Goal: Task Accomplishment & Management: Use online tool/utility

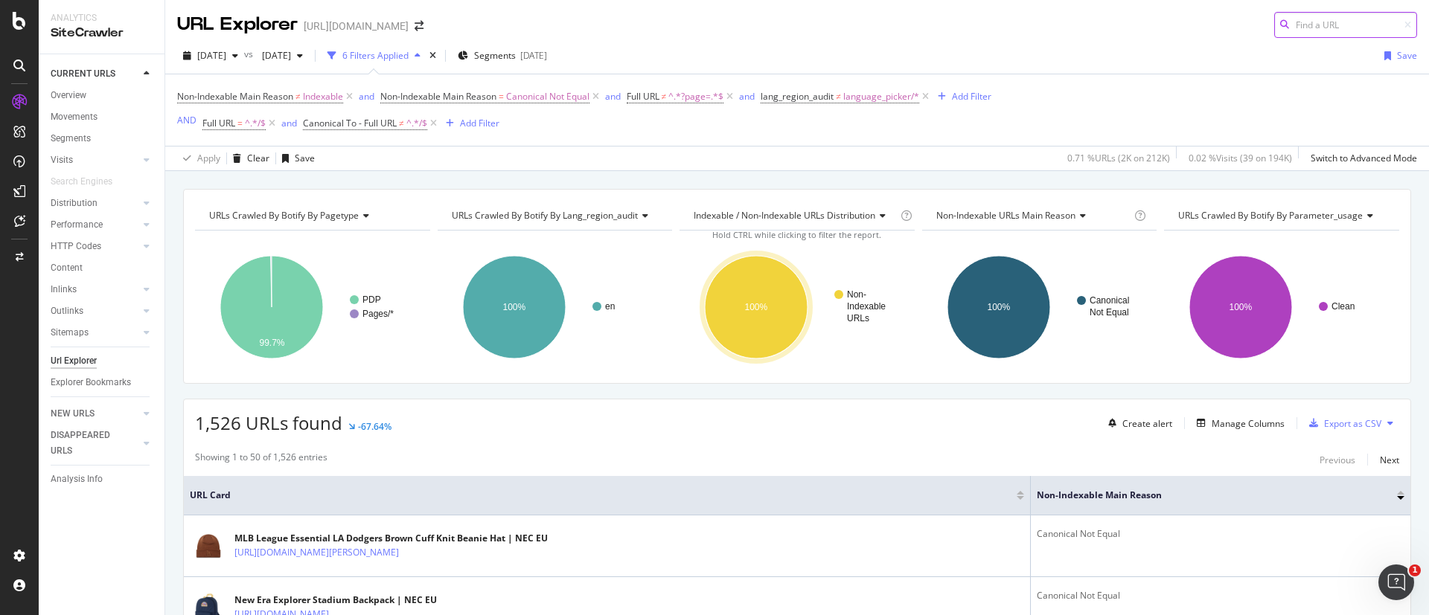
scroll to position [13, 0]
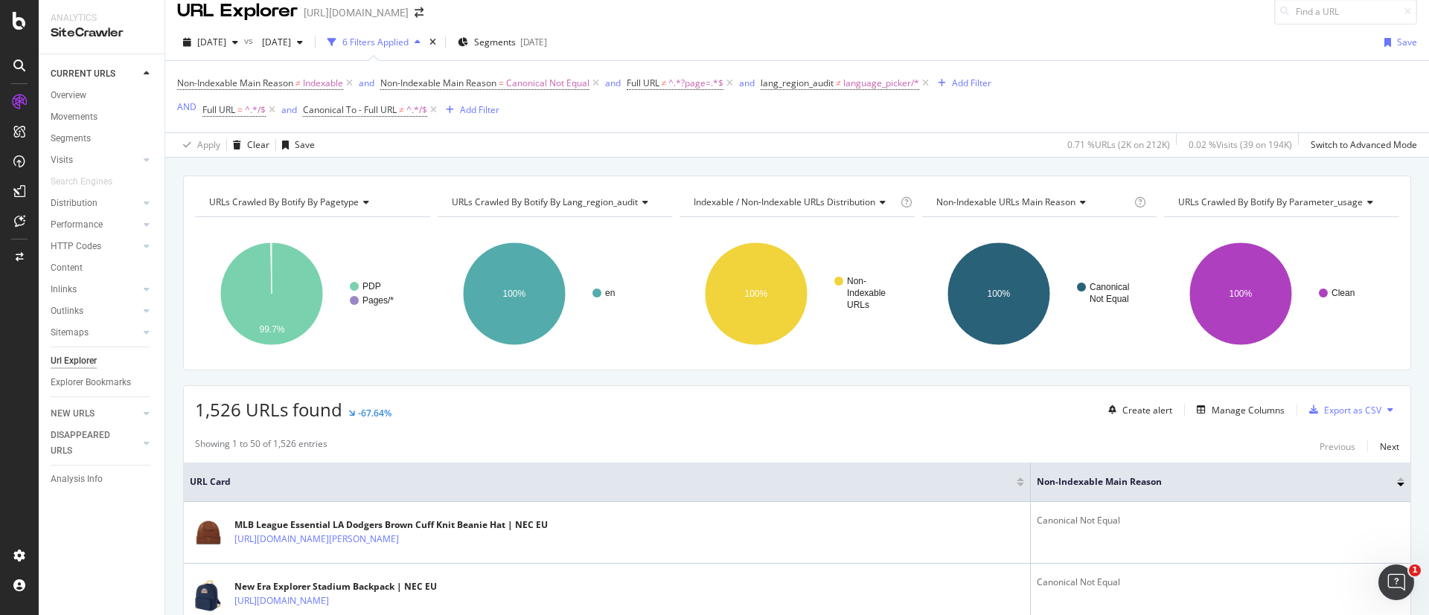
click at [1322, 80] on div "Non-Indexable Main Reason ≠ Indexable and Non-Indexable Main Reason = Canonical…" at bounding box center [797, 96] width 1240 height 71
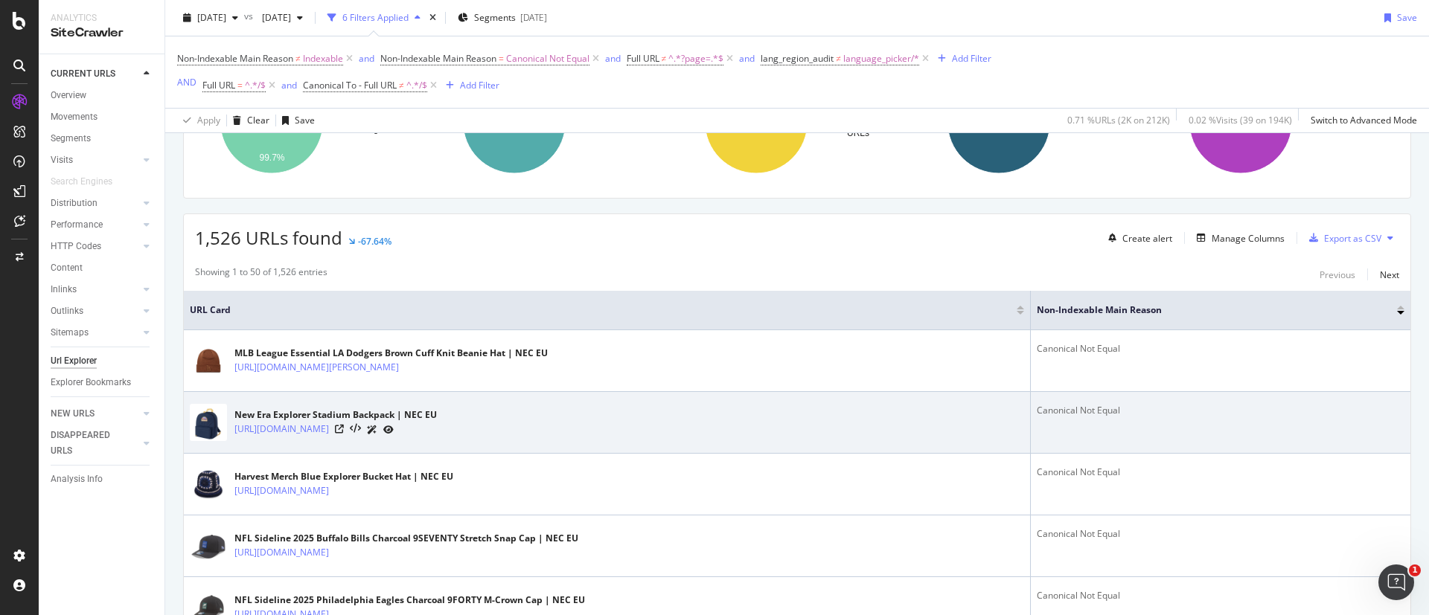
scroll to position [0, 0]
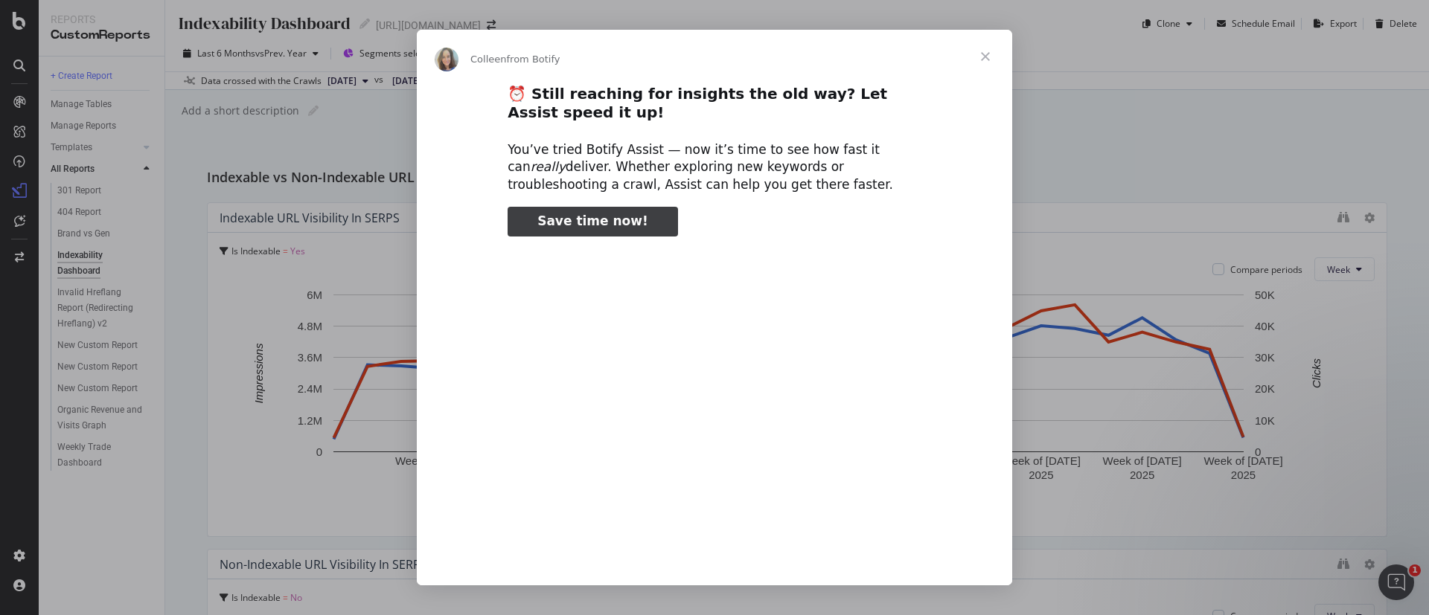
type input "344454"
click at [985, 53] on span "Close" at bounding box center [986, 57] width 54 height 54
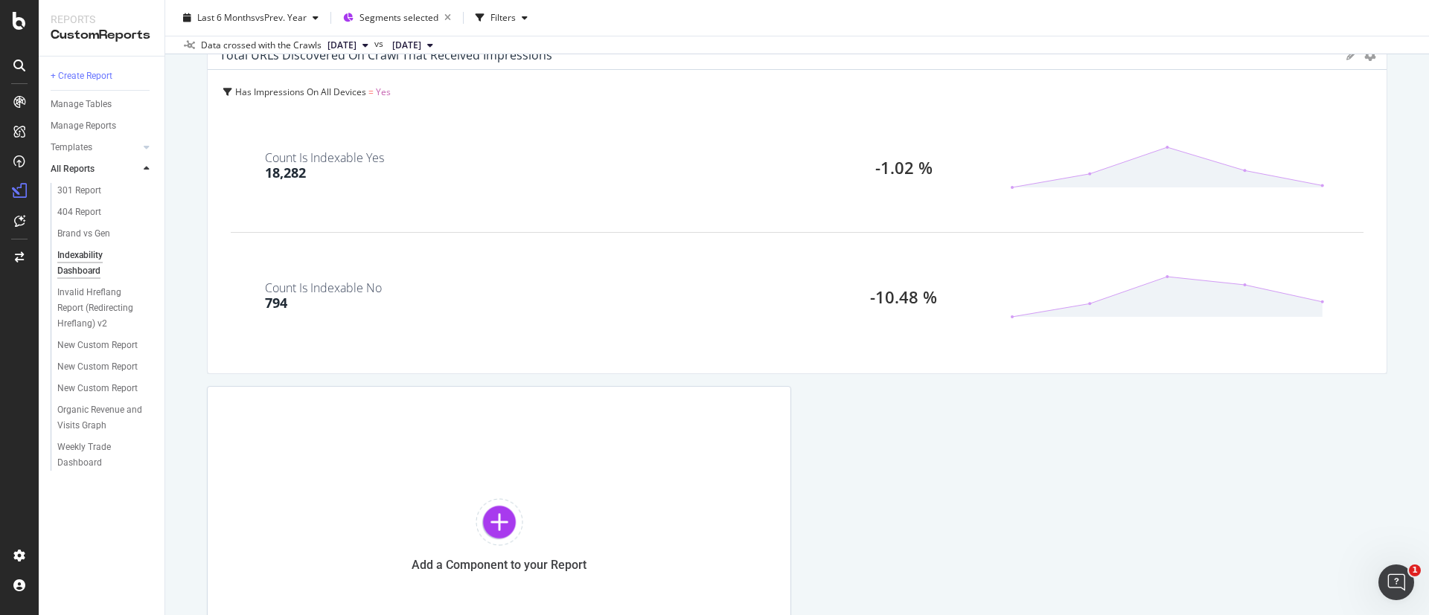
scroll to position [2095, 0]
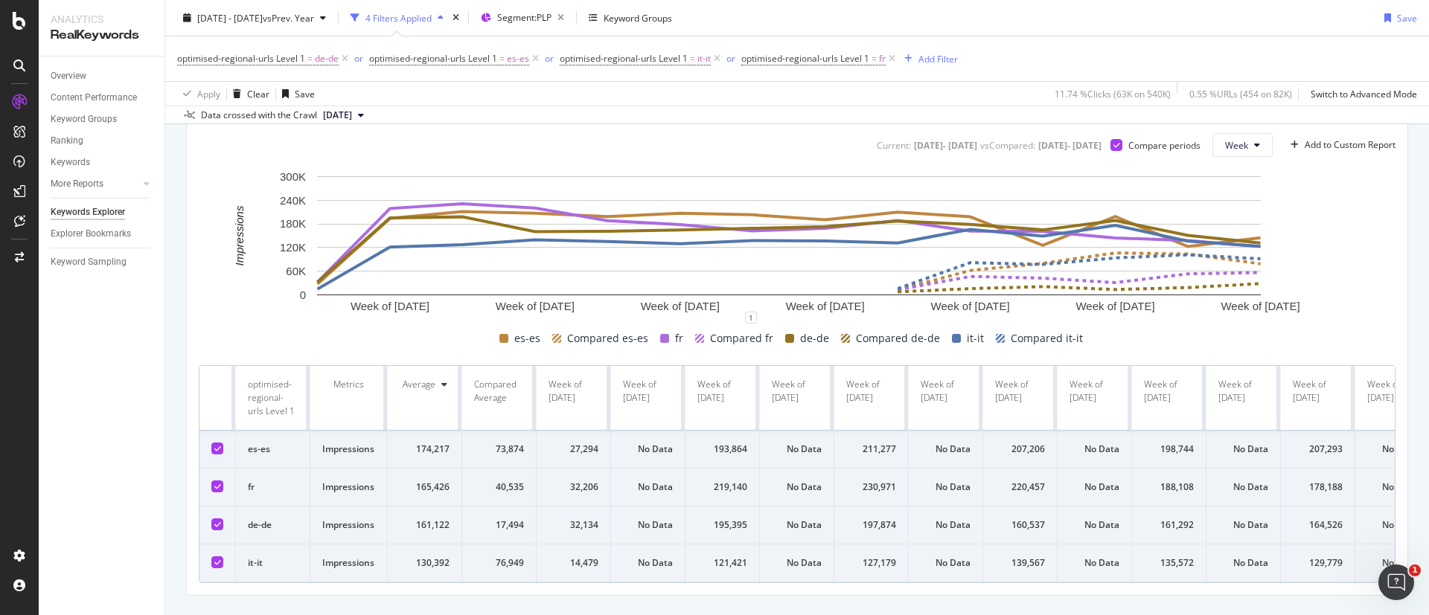
scroll to position [498, 0]
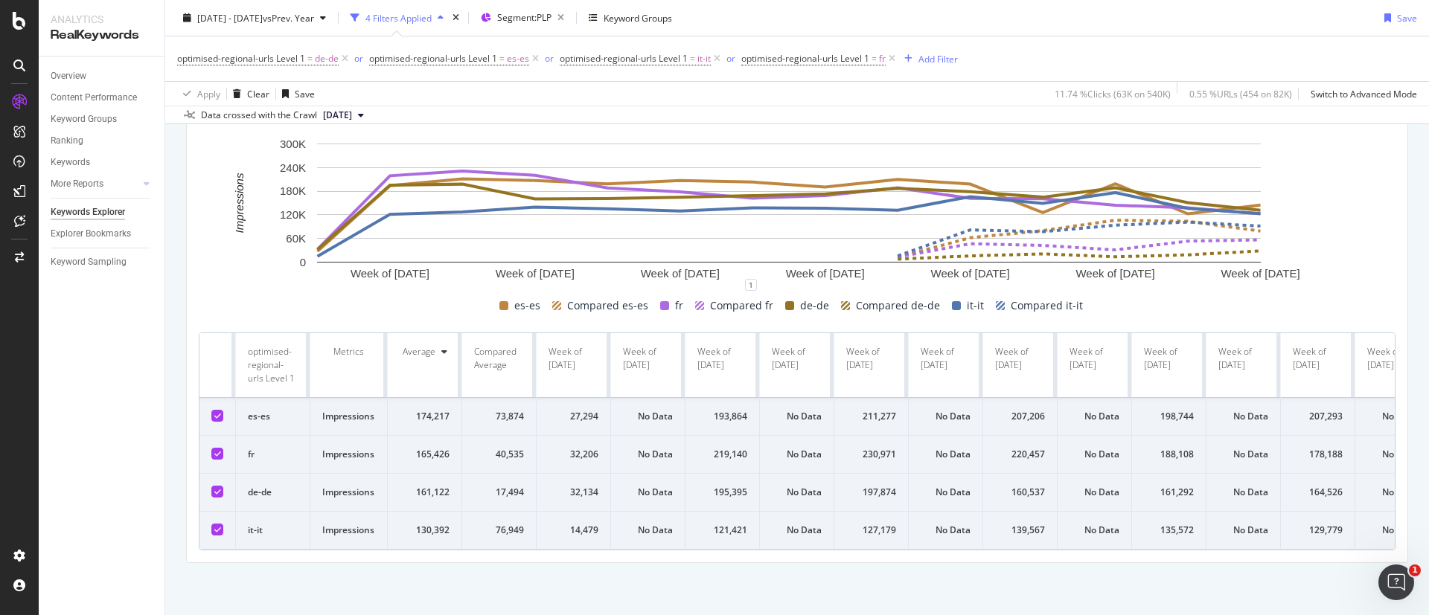
click at [448, 448] on div "165,426" at bounding box center [425, 454] width 50 height 13
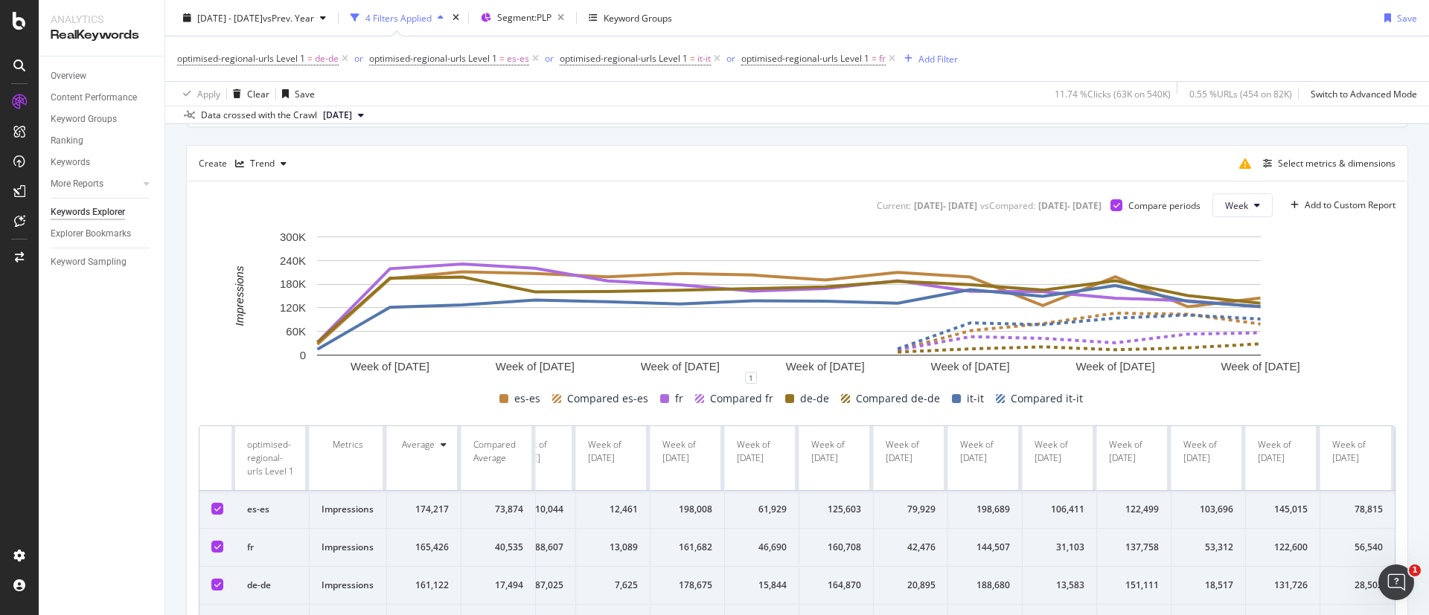
scroll to position [386, 0]
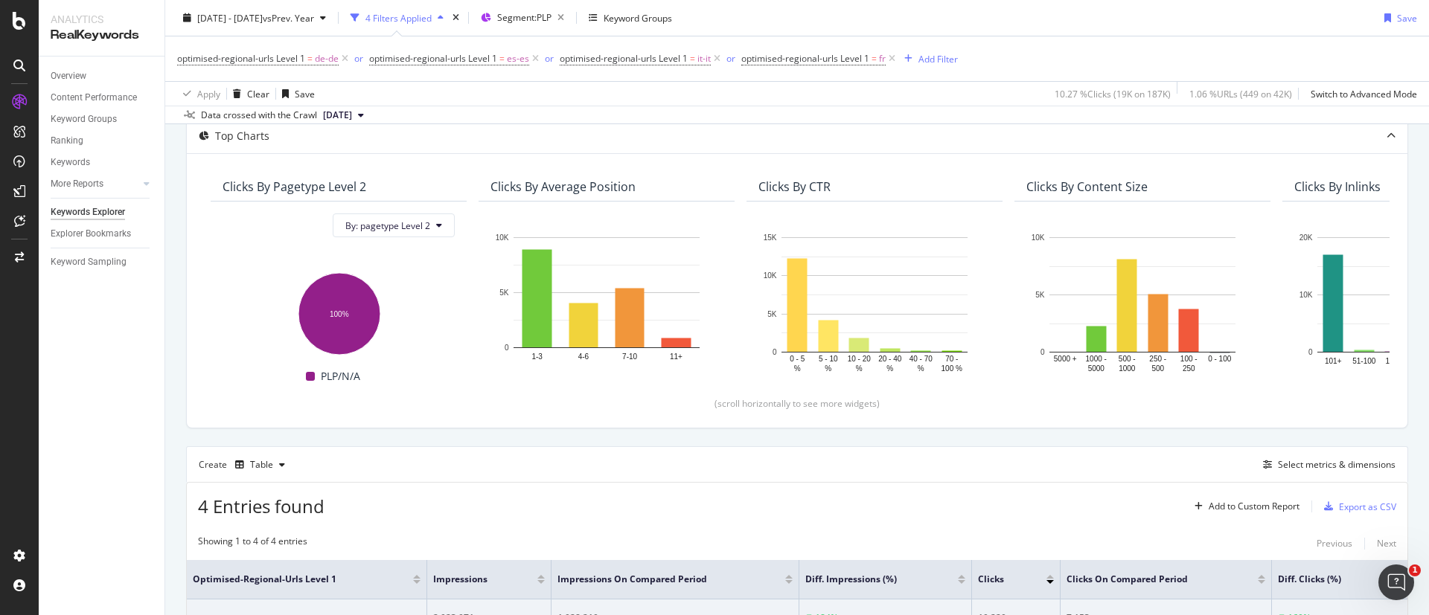
scroll to position [85, 0]
click at [983, 399] on div "(scroll horizontally to see more widgets)" at bounding box center [797, 405] width 1185 height 13
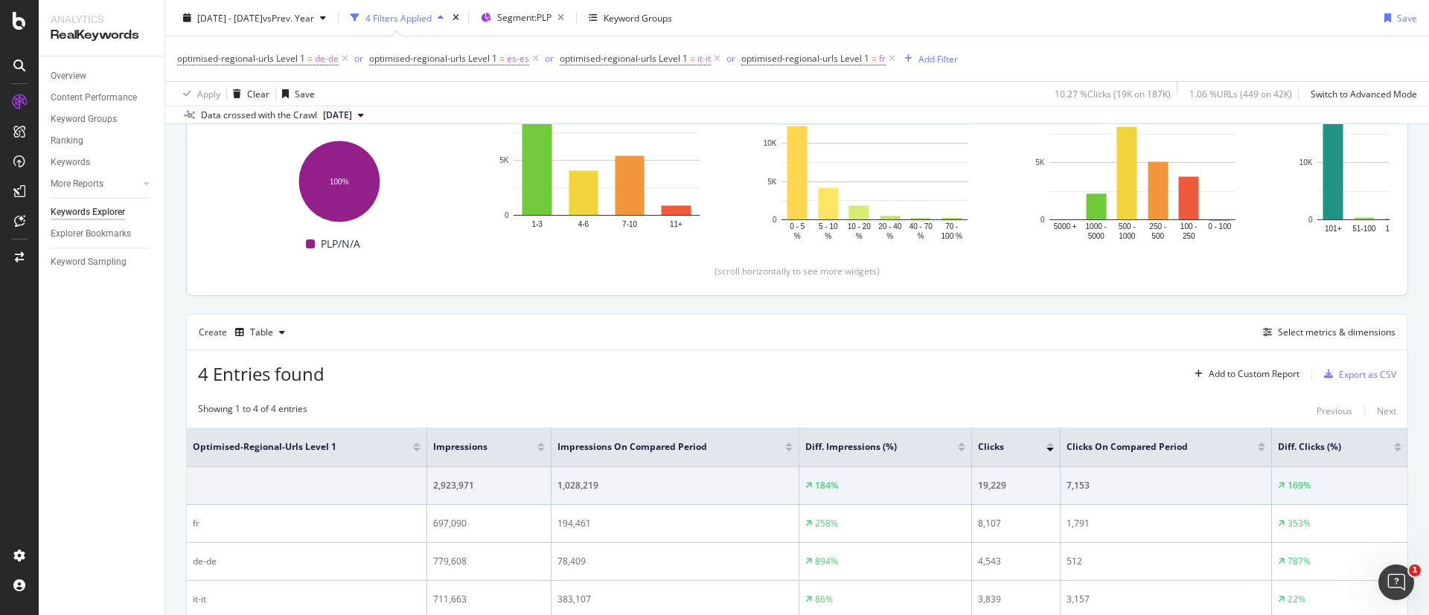
scroll to position [220, 0]
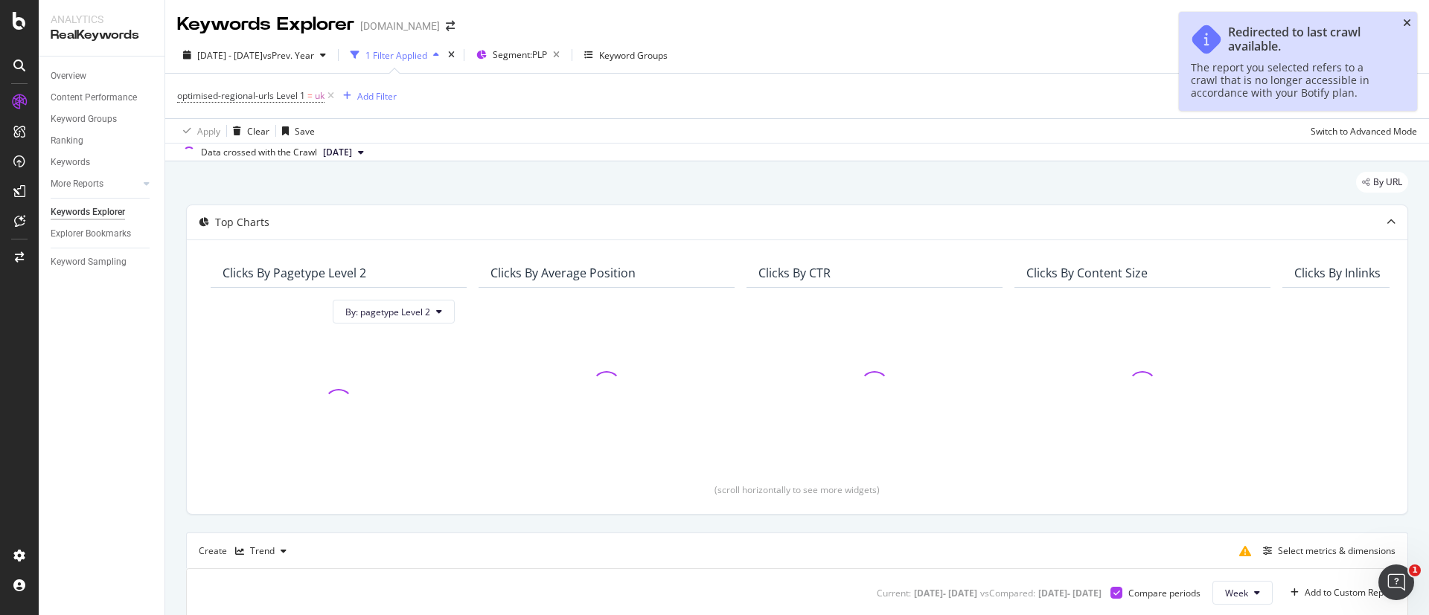
click at [1408, 20] on icon "close toast" at bounding box center [1407, 23] width 8 height 10
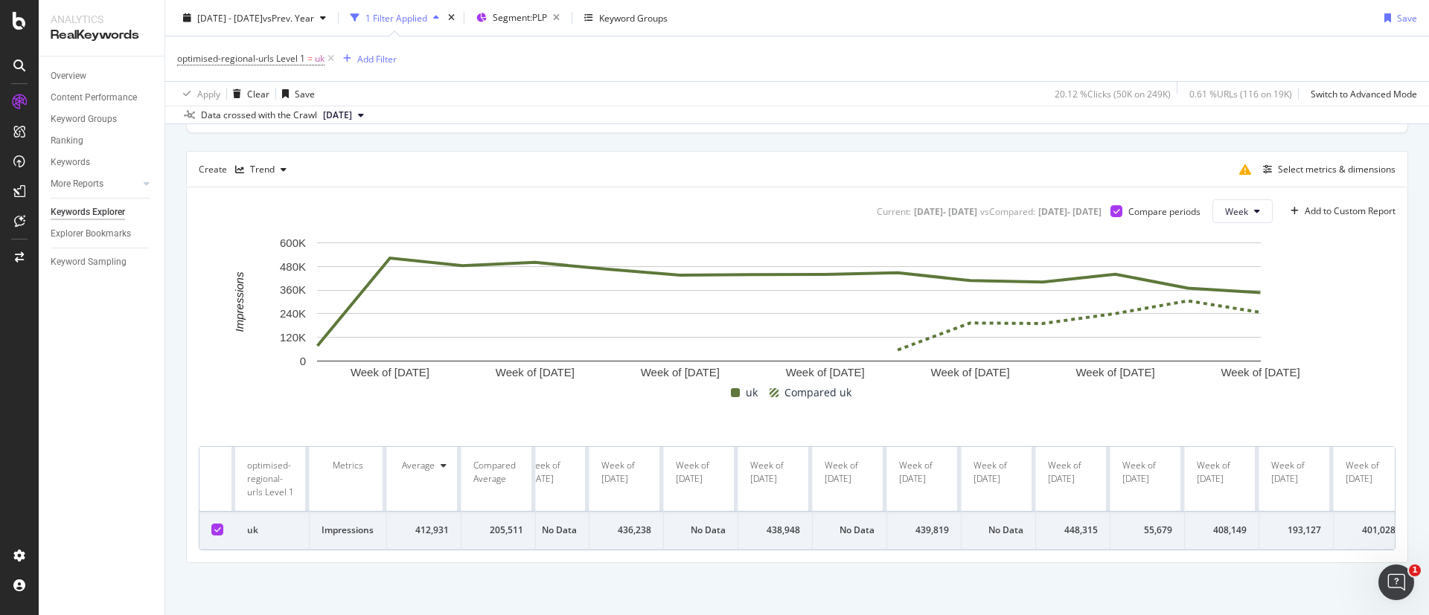
scroll to position [0, 692]
click at [1232, 210] on button "Week" at bounding box center [1242, 211] width 60 height 24
drag, startPoint x: 751, startPoint y: 212, endPoint x: 892, endPoint y: 213, distance: 140.7
click at [892, 213] on div "Current: 2025 Jun. 22nd - 2025 Sep. 21st vs Compared : 2024 Jun. 23rd - 2024 Se…" at bounding box center [988, 211] width 228 height 13
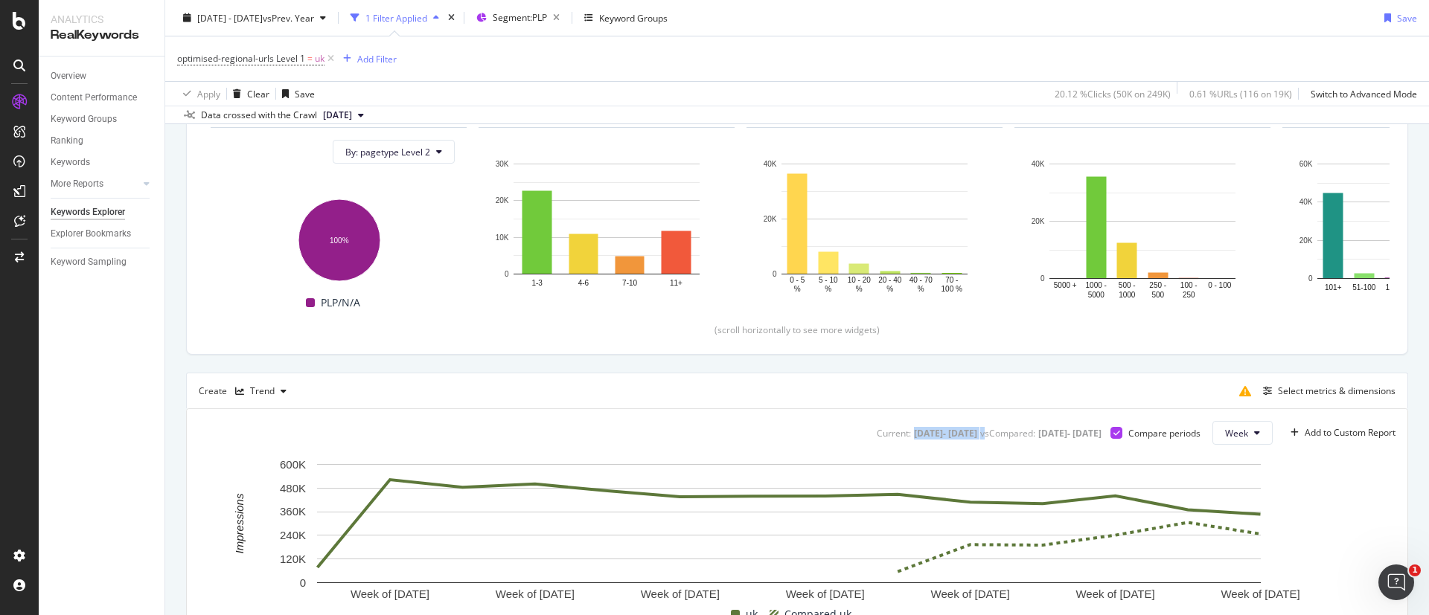
scroll to position [159, 0]
click at [263, 60] on span "optimised-regional-urls Level 1" at bounding box center [241, 58] width 128 height 13
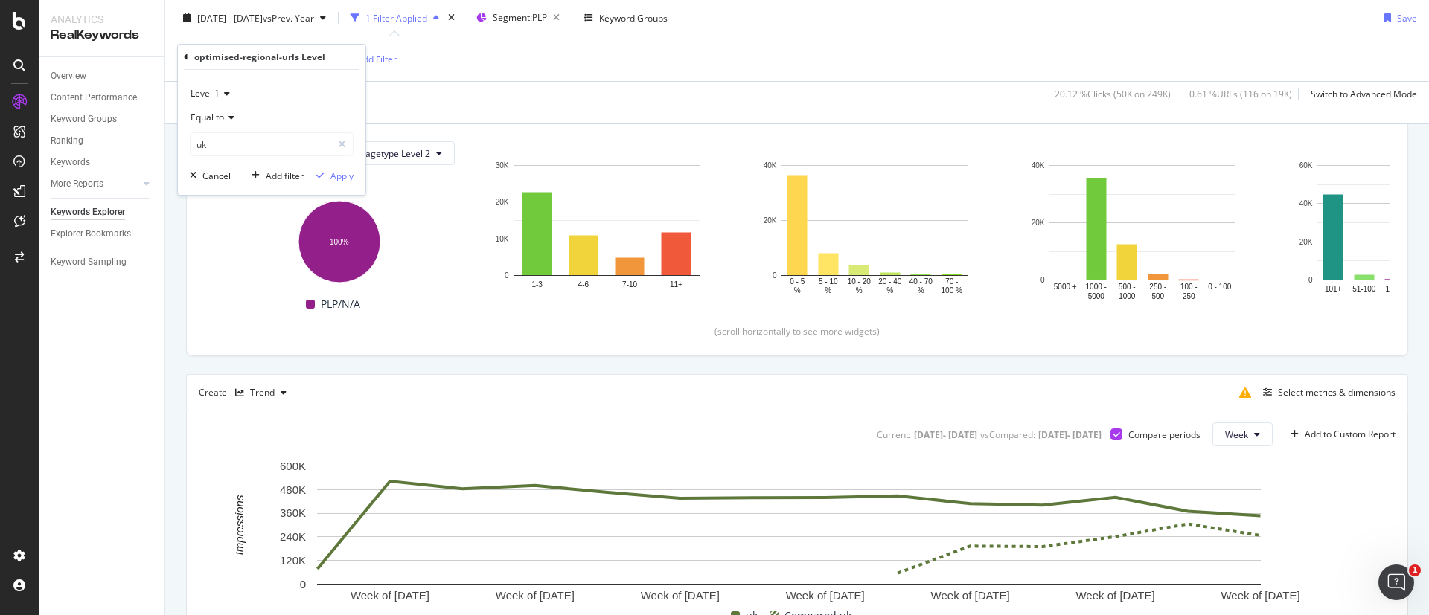
click at [443, 71] on div "optimised-regional-urls Level 1 = uk Add Filter" at bounding box center [797, 58] width 1240 height 45
click at [294, 52] on span "optimised-regional-urls Level 1" at bounding box center [241, 58] width 128 height 13
click at [294, 52] on div "optimised-regional-urls Level" at bounding box center [259, 57] width 131 height 13
click at [243, 65] on div "optimised-regional-urls Level" at bounding box center [272, 57] width 176 height 25
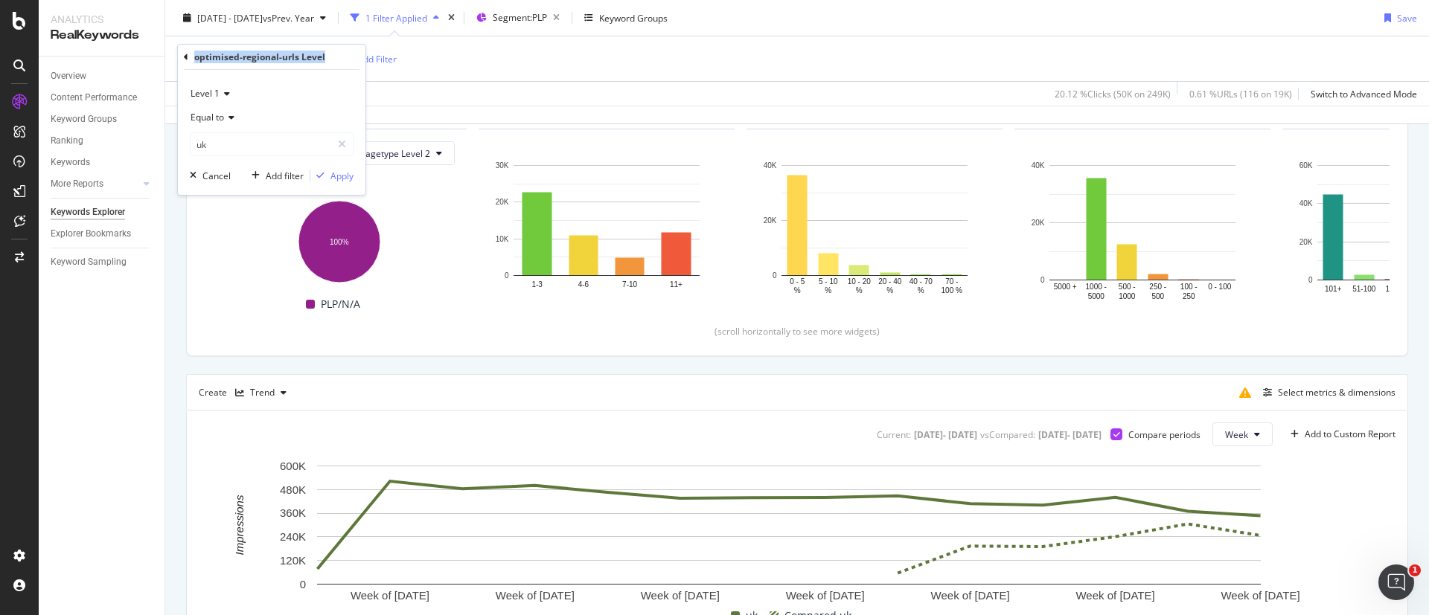
click at [243, 65] on div "optimised-regional-urls Level" at bounding box center [272, 57] width 176 height 25
copy div "optimised-regional-urls Level"
click at [124, 318] on div "Overview Content Performance Keyword Groups Ranking Keywords More Reports Count…" at bounding box center [102, 336] width 126 height 559
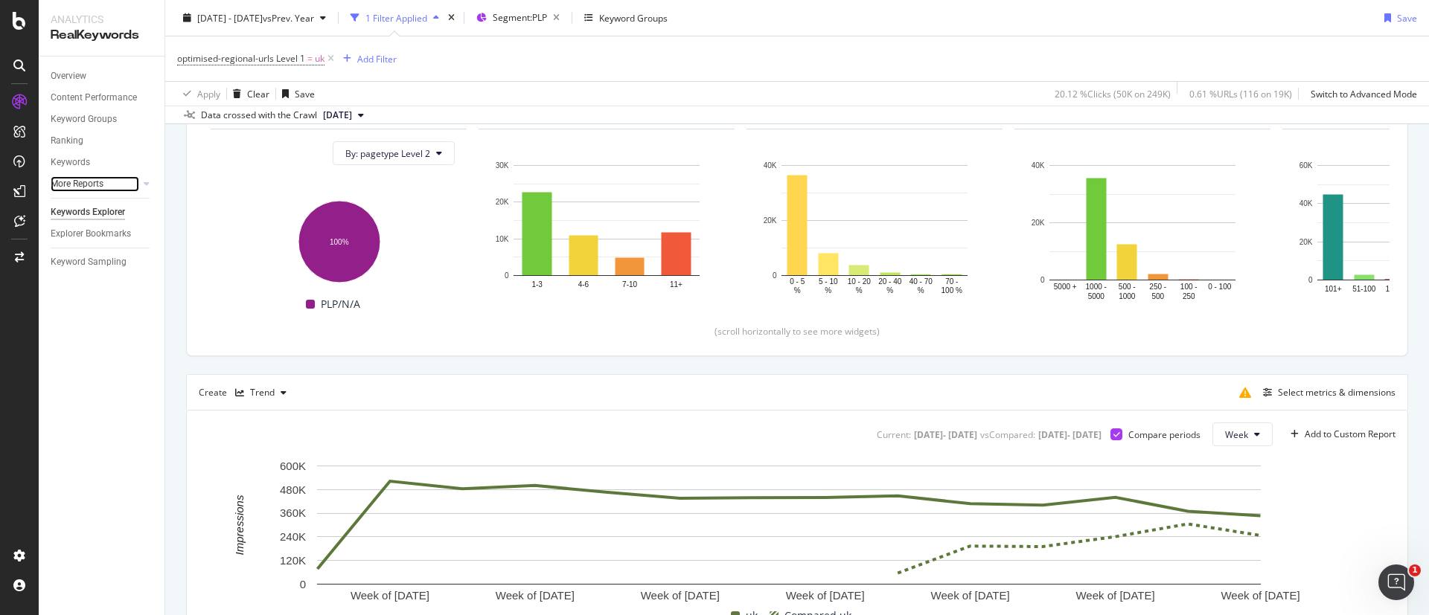
click at [131, 178] on div at bounding box center [131, 183] width 15 height 15
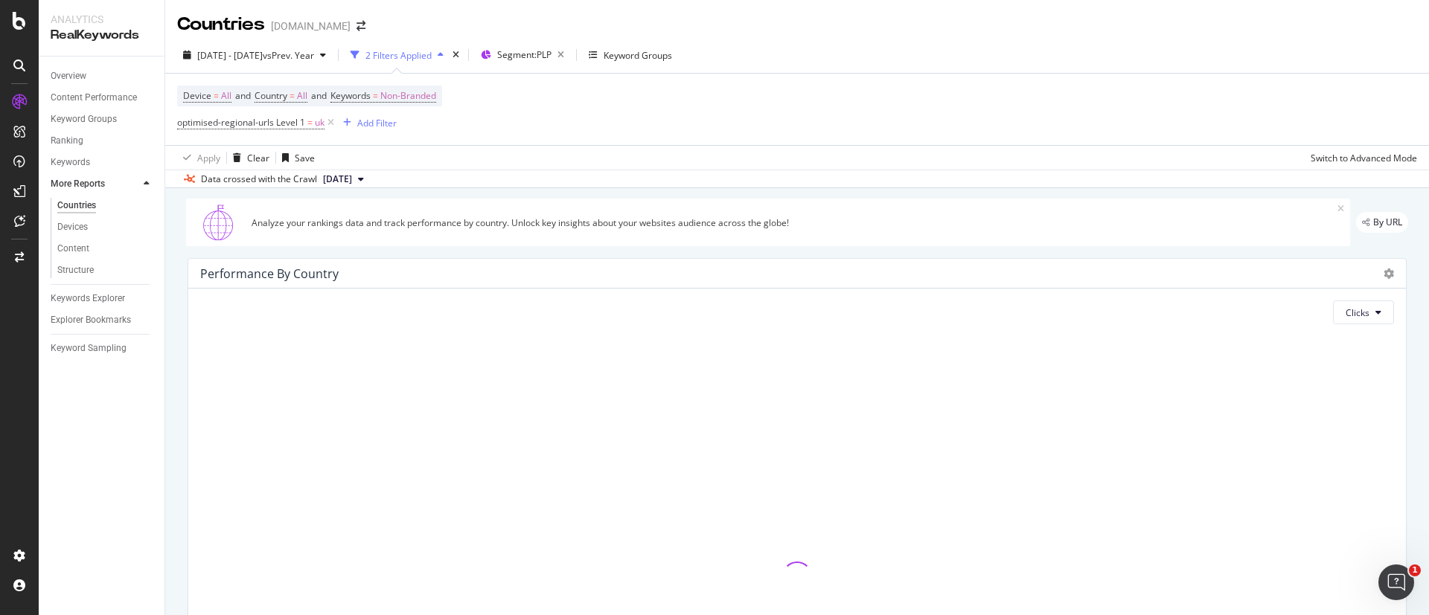
click at [150, 186] on div at bounding box center [146, 183] width 15 height 15
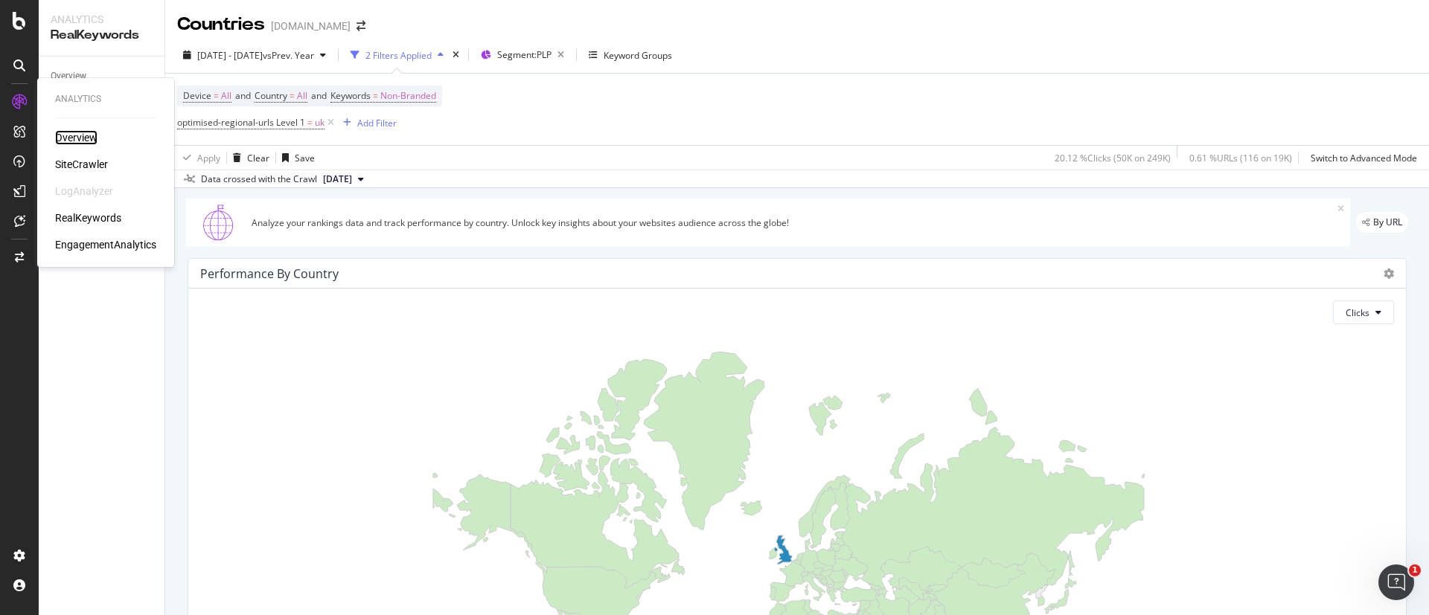
click at [64, 138] on div "Overview" at bounding box center [76, 137] width 42 height 15
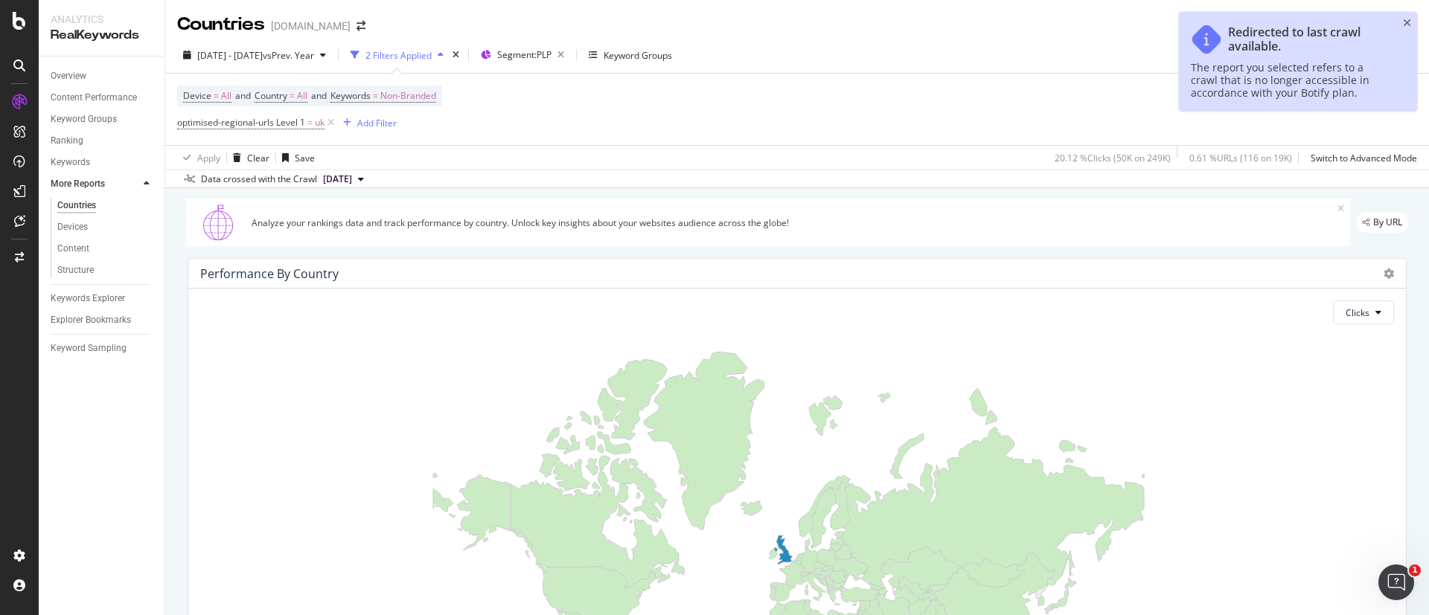
scroll to position [210, 0]
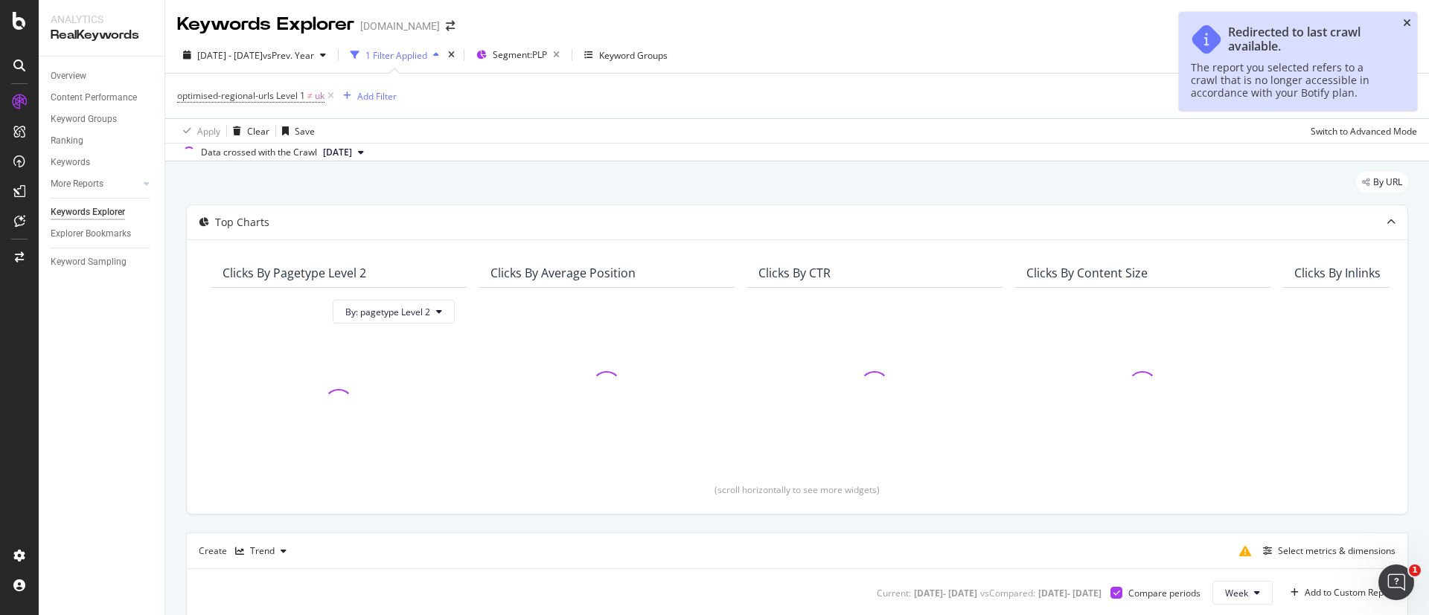
click at [1407, 28] on div "Redirected to last crawl available. The report you selected refers to a crawl t…" at bounding box center [1298, 61] width 238 height 99
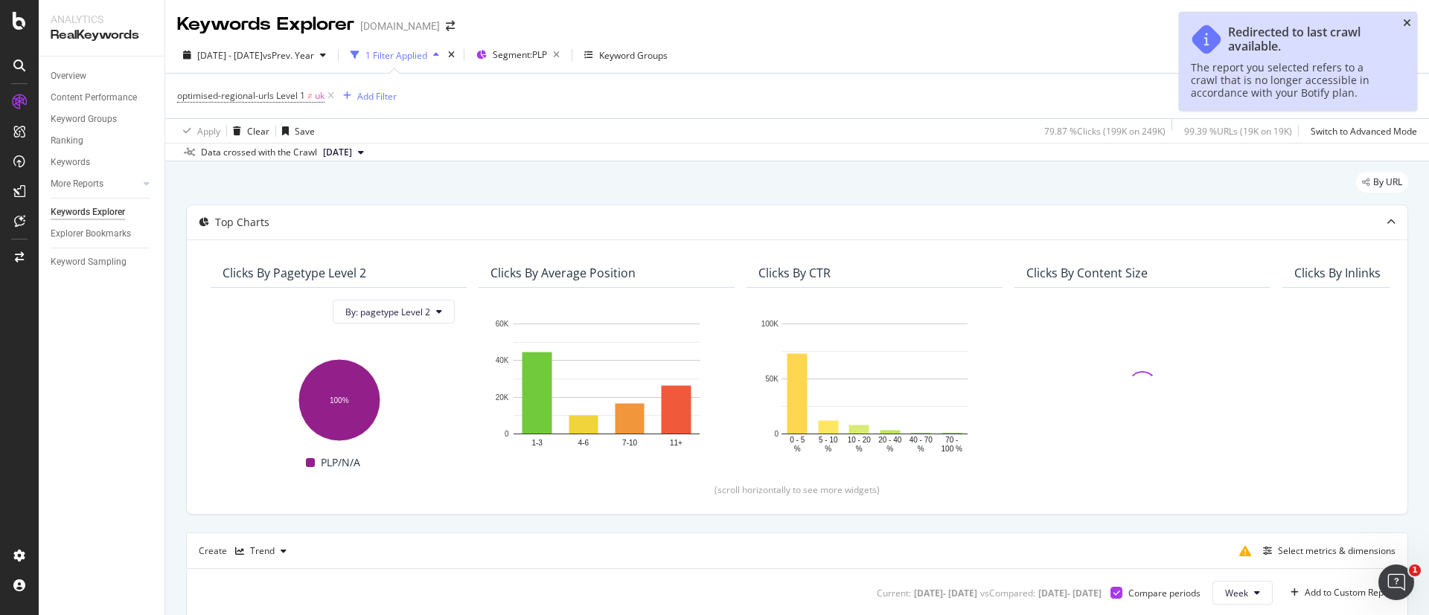
click at [1404, 22] on icon "close toast" at bounding box center [1407, 23] width 8 height 10
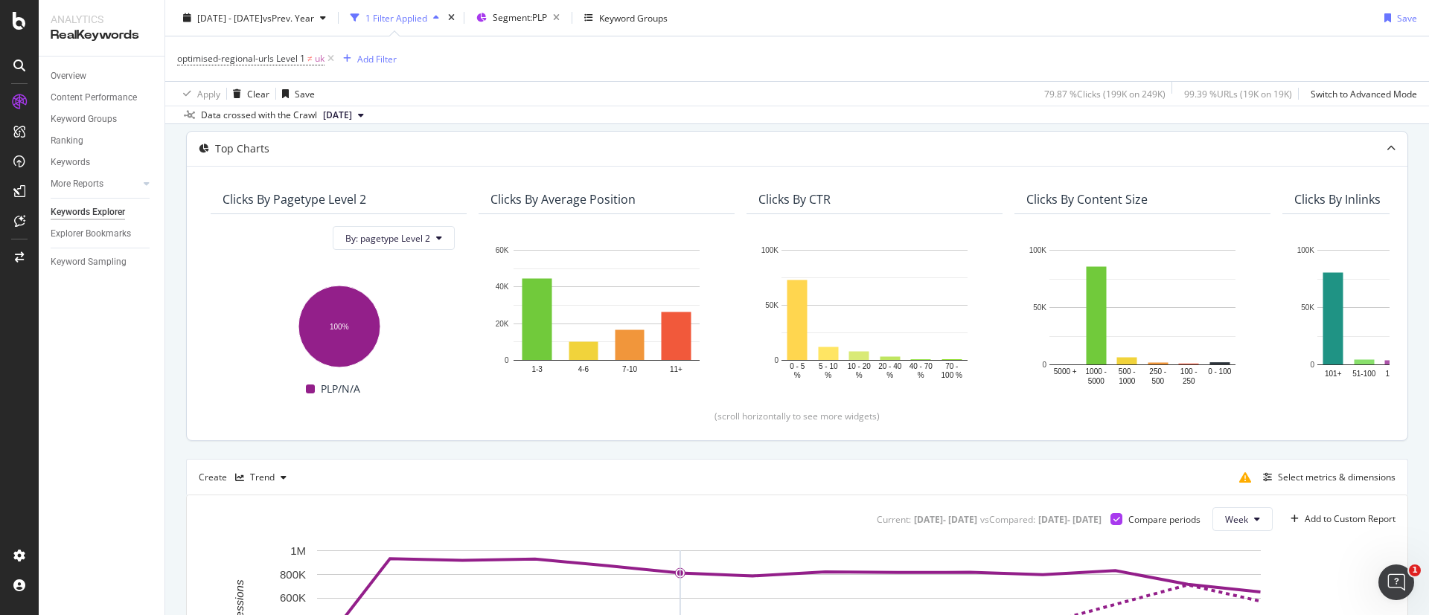
scroll to position [66, 0]
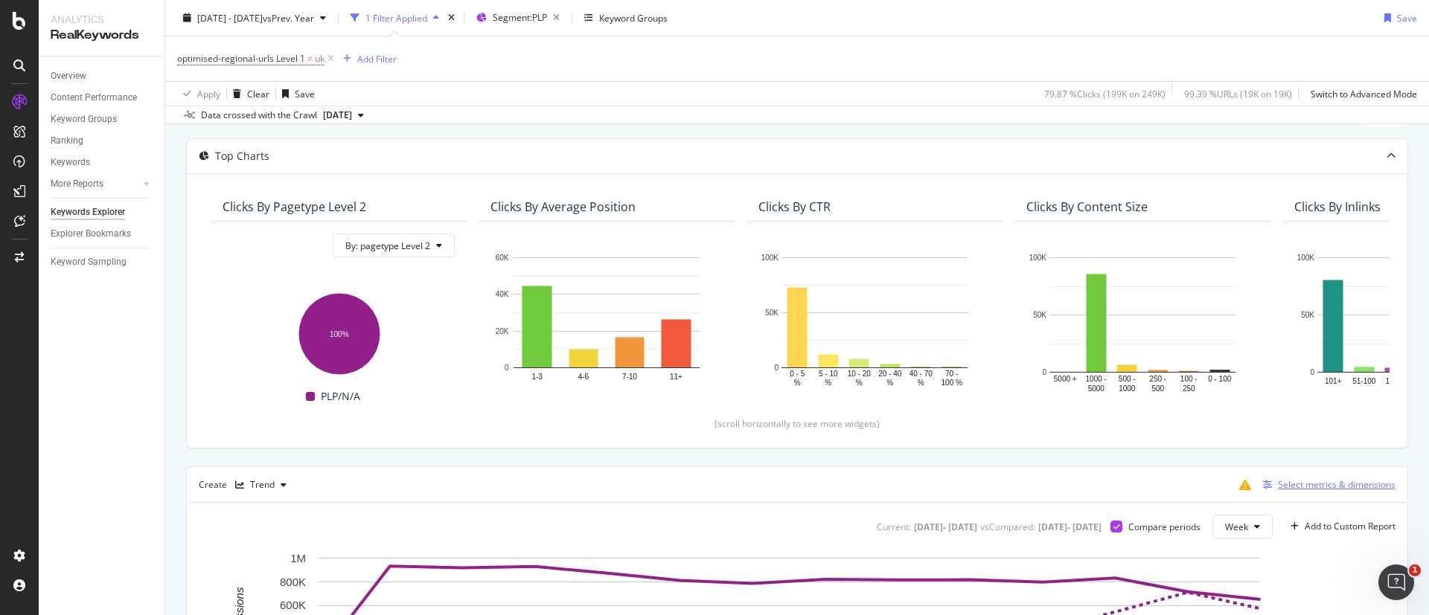
click at [1308, 491] on div "Select metrics & dimensions" at bounding box center [1326, 485] width 138 height 16
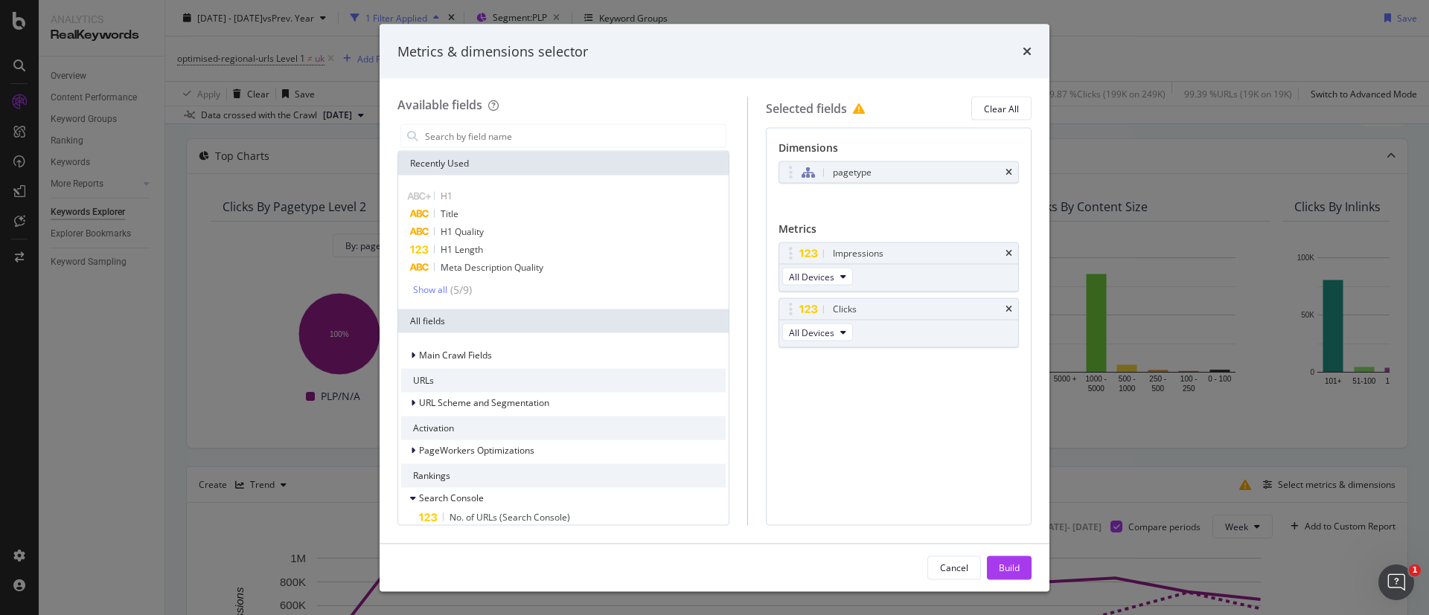
click at [1260, 488] on div "Metrics & dimensions selector Available fields Recently Used H1 Title H1 Qualit…" at bounding box center [714, 307] width 1429 height 615
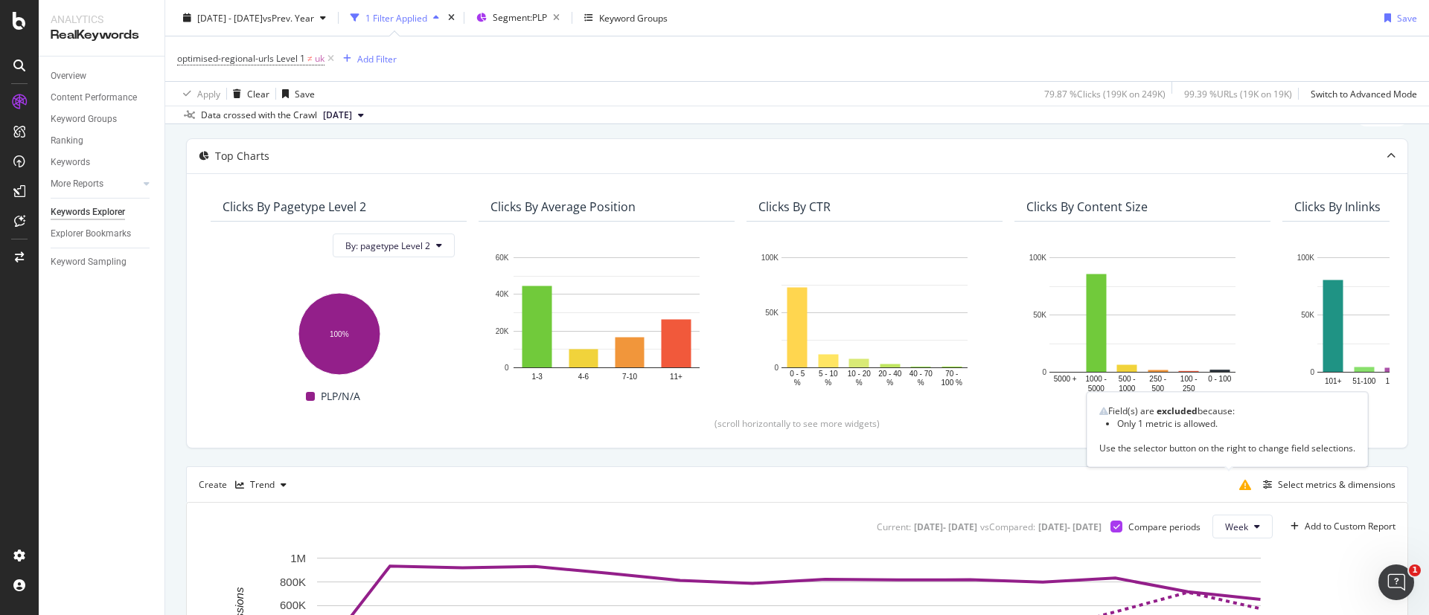
click at [1239, 485] on icon at bounding box center [1245, 485] width 12 height 12
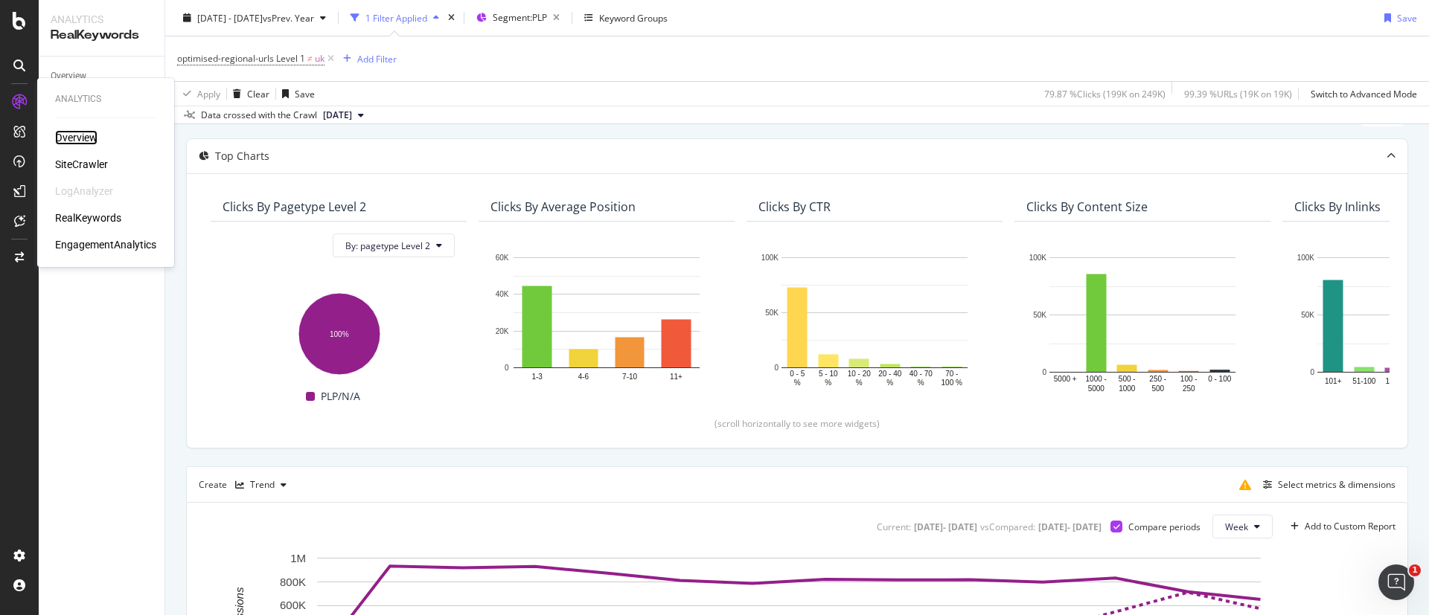
click at [85, 142] on div "Overview" at bounding box center [76, 137] width 42 height 15
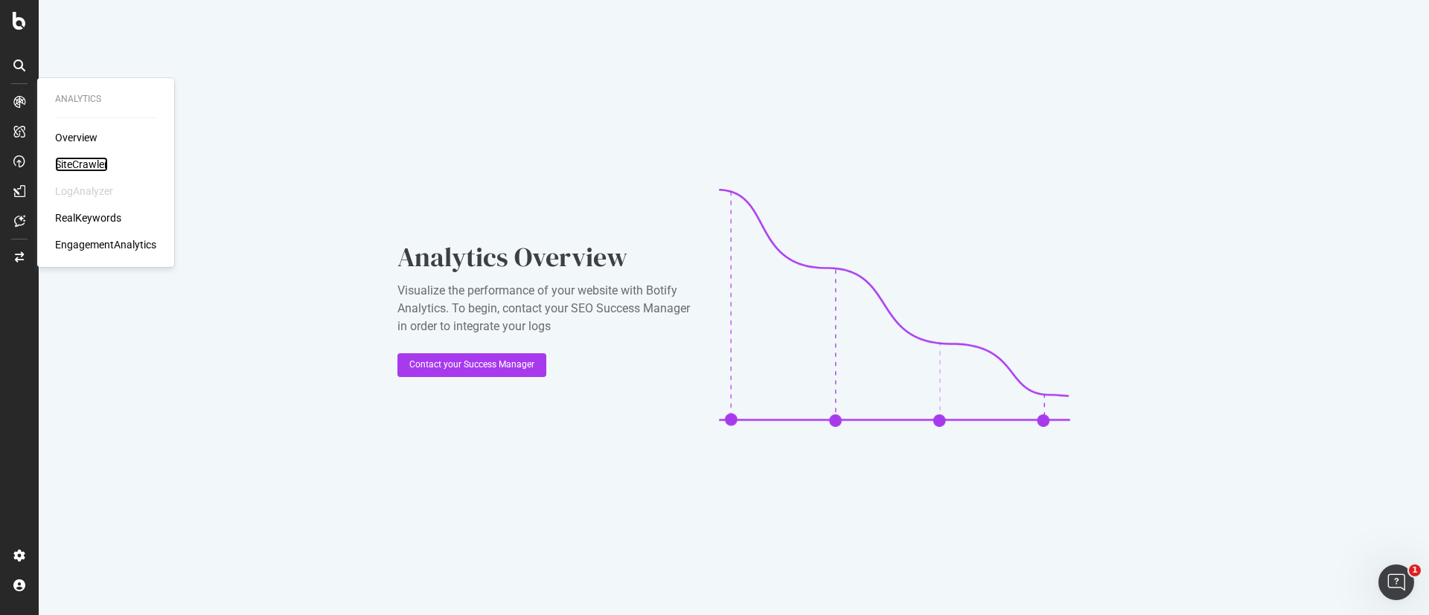
click at [89, 162] on div "SiteCrawler" at bounding box center [81, 164] width 53 height 15
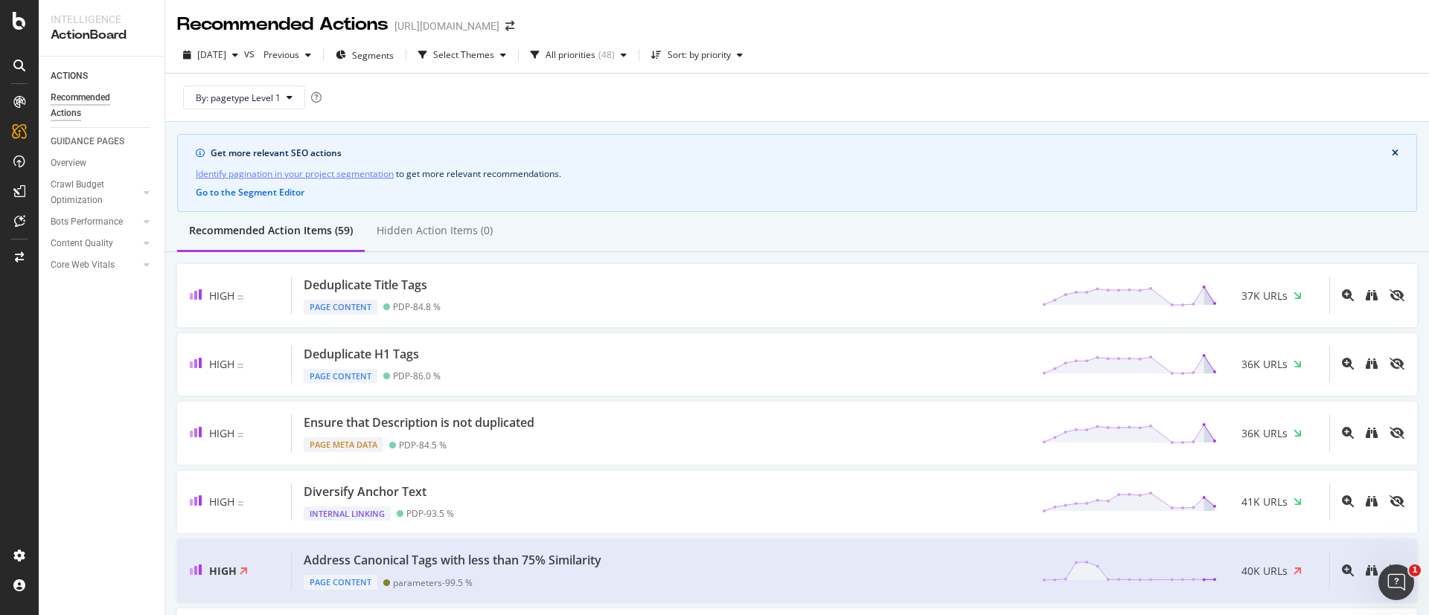
scroll to position [305, 0]
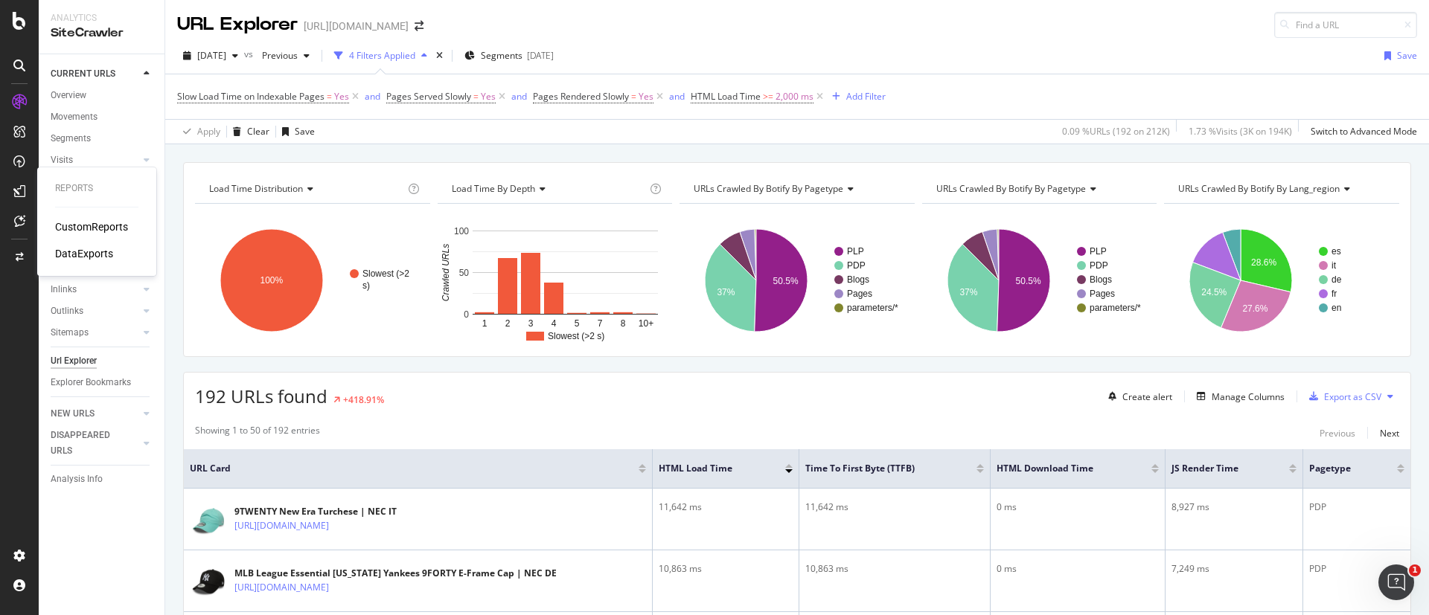
click at [97, 226] on div "CustomReports" at bounding box center [91, 227] width 73 height 15
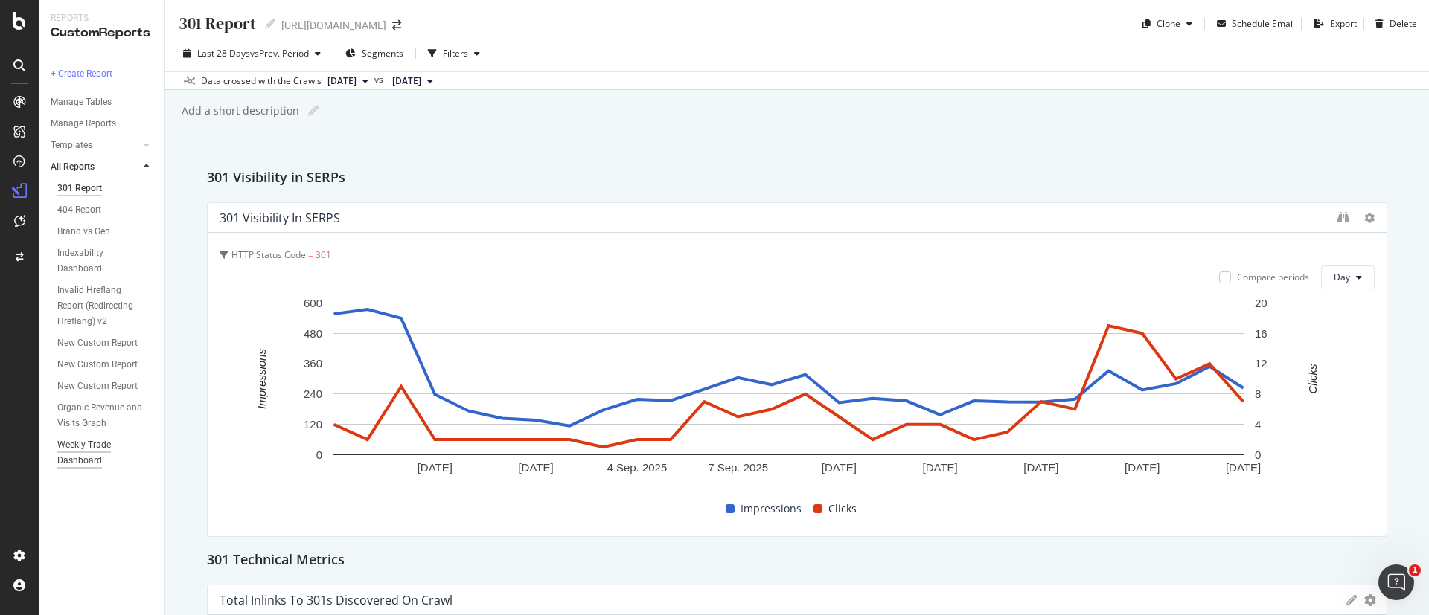
click at [90, 447] on div "Weekly Trade Dashboard" at bounding box center [99, 453] width 84 height 31
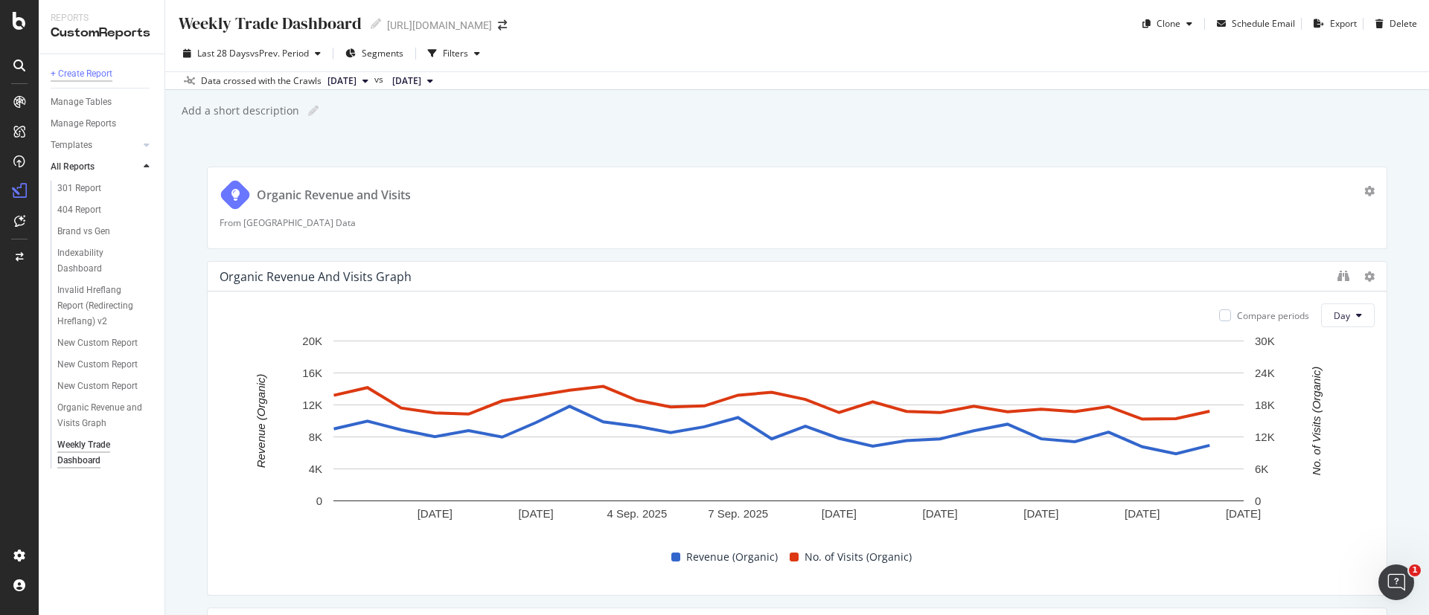
click at [84, 76] on div "+ Create Report" at bounding box center [82, 74] width 62 height 16
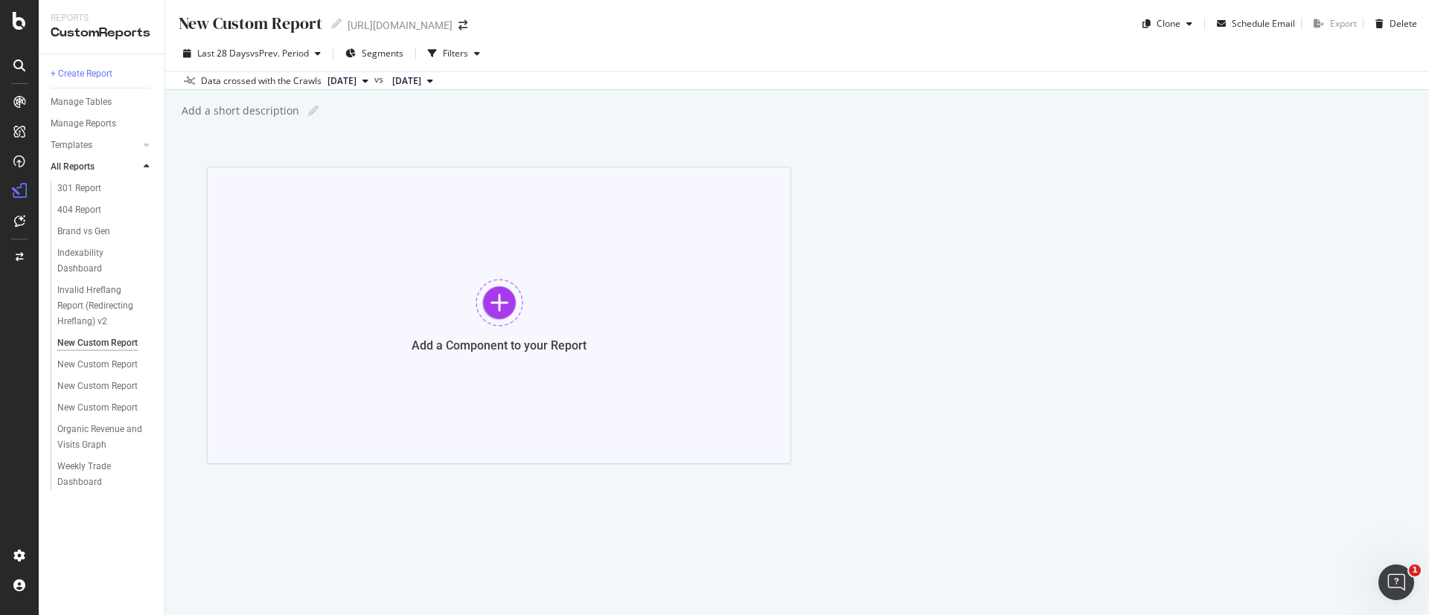
click at [538, 289] on div "Add a Component to your Report" at bounding box center [499, 316] width 584 height 298
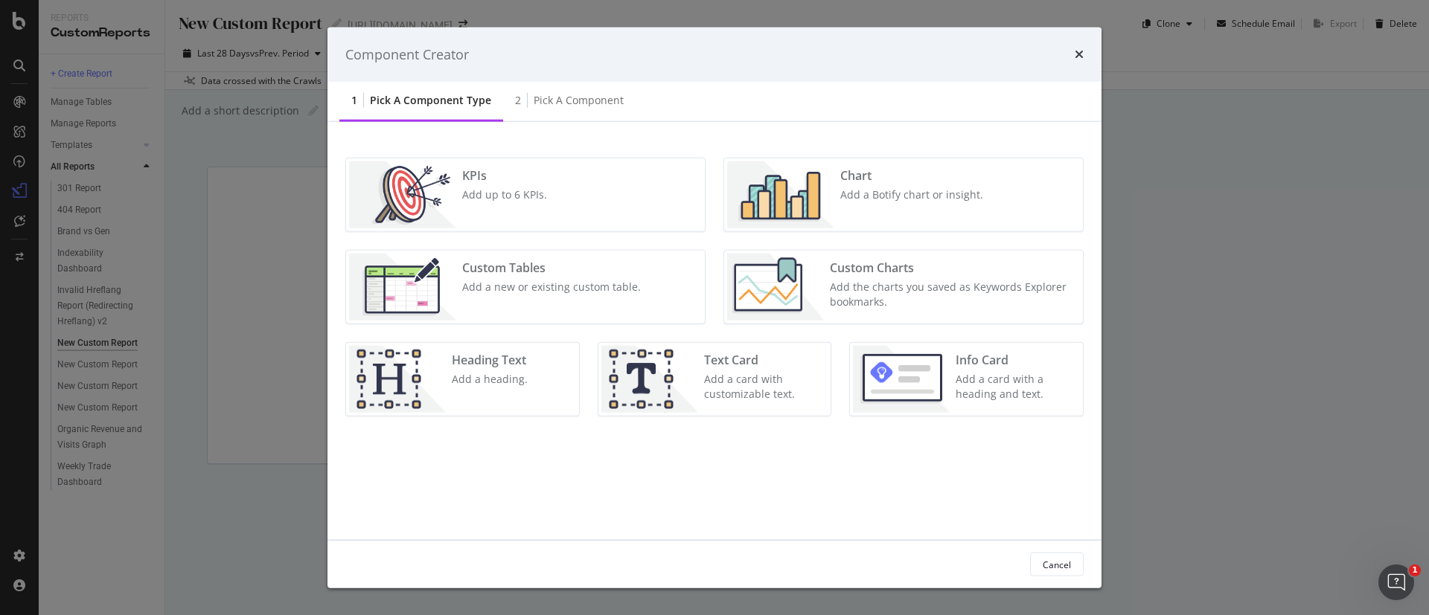
click at [873, 184] on div "Chart" at bounding box center [911, 175] width 143 height 17
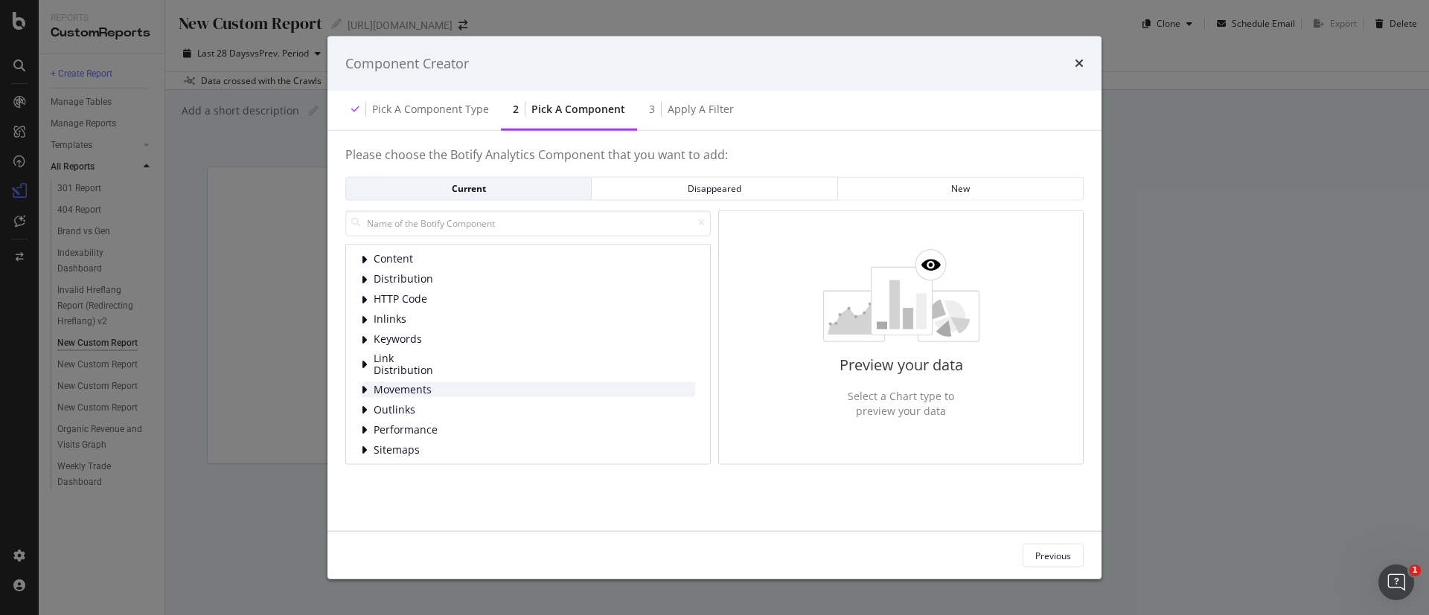
scroll to position [26, 0]
click at [412, 409] on span "Performance" at bounding box center [407, 403] width 66 height 13
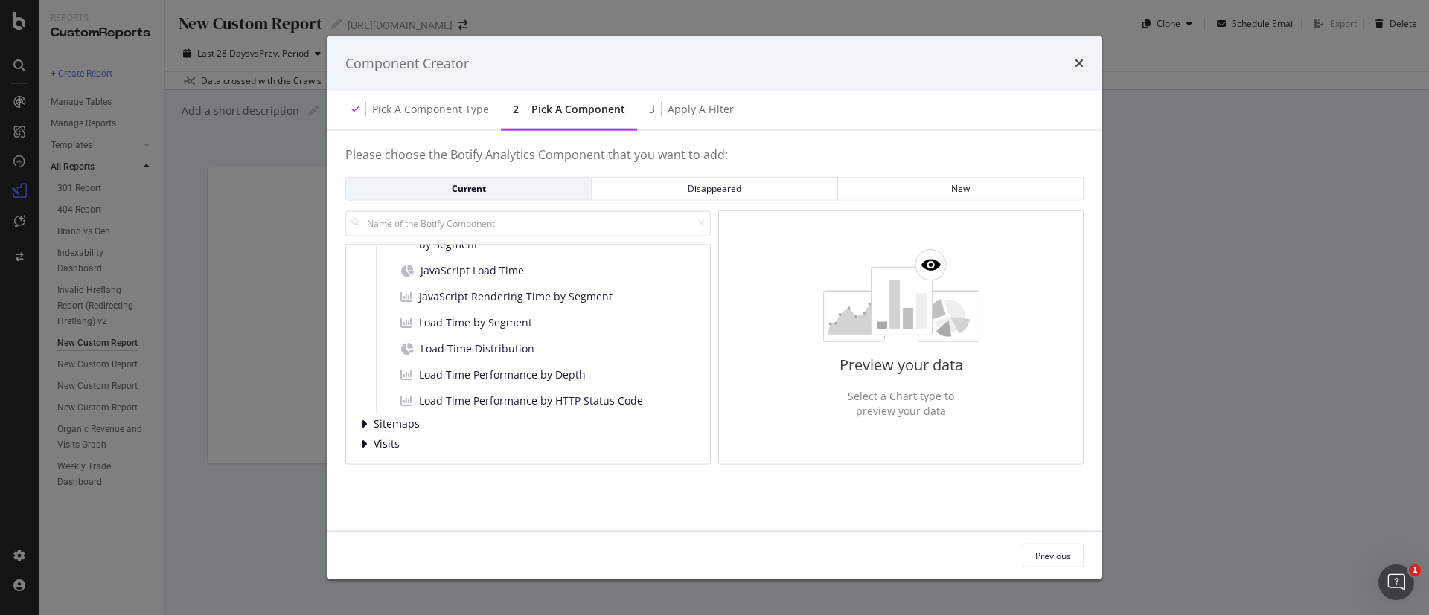
scroll to position [200, 0]
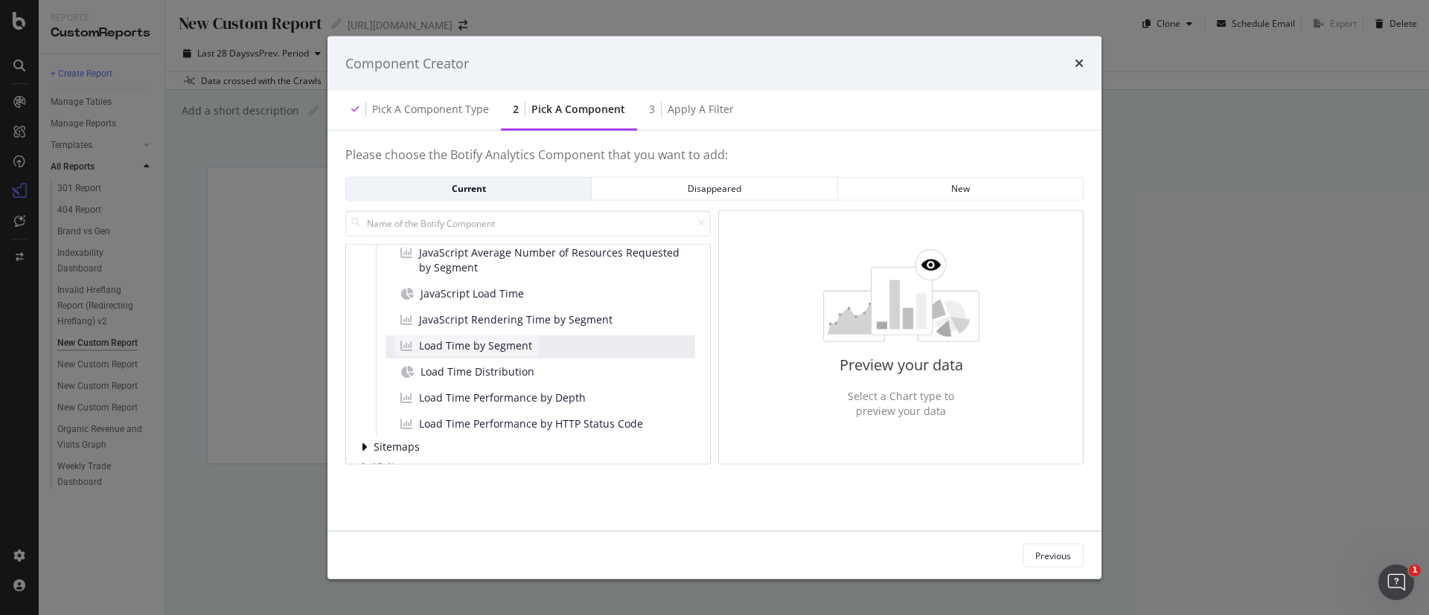
click at [498, 350] on span "Load Time by Segment" at bounding box center [475, 346] width 113 height 15
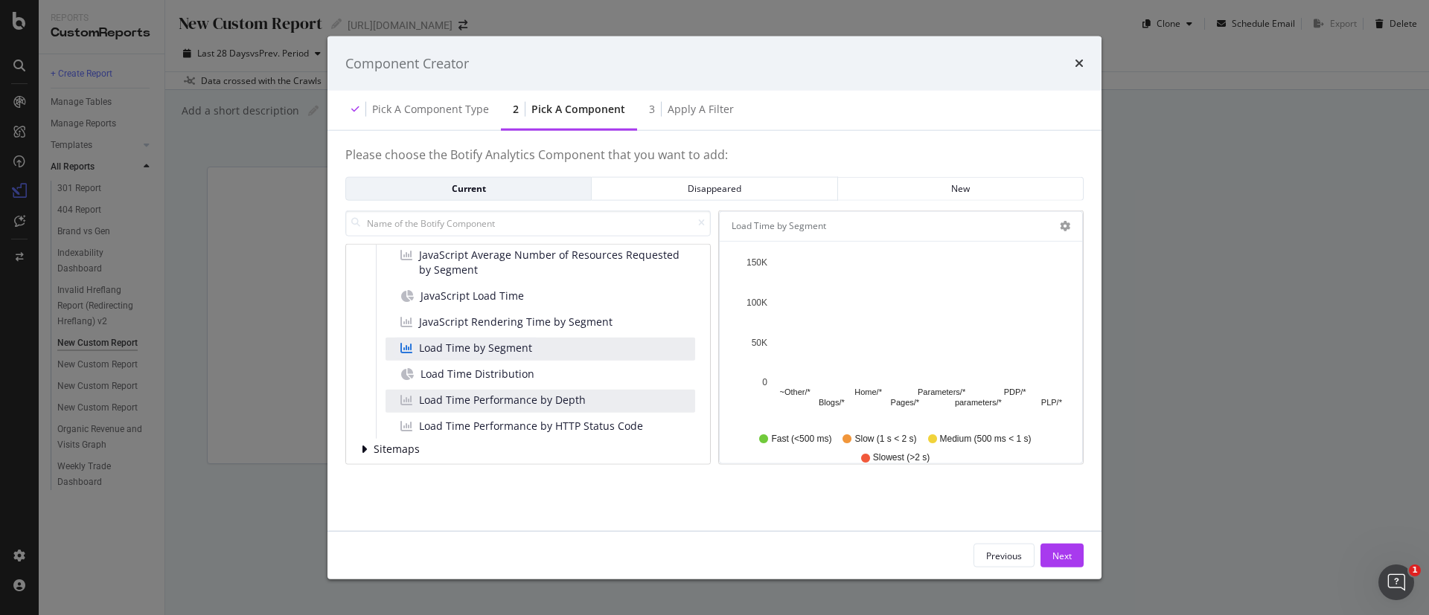
scroll to position [223, 0]
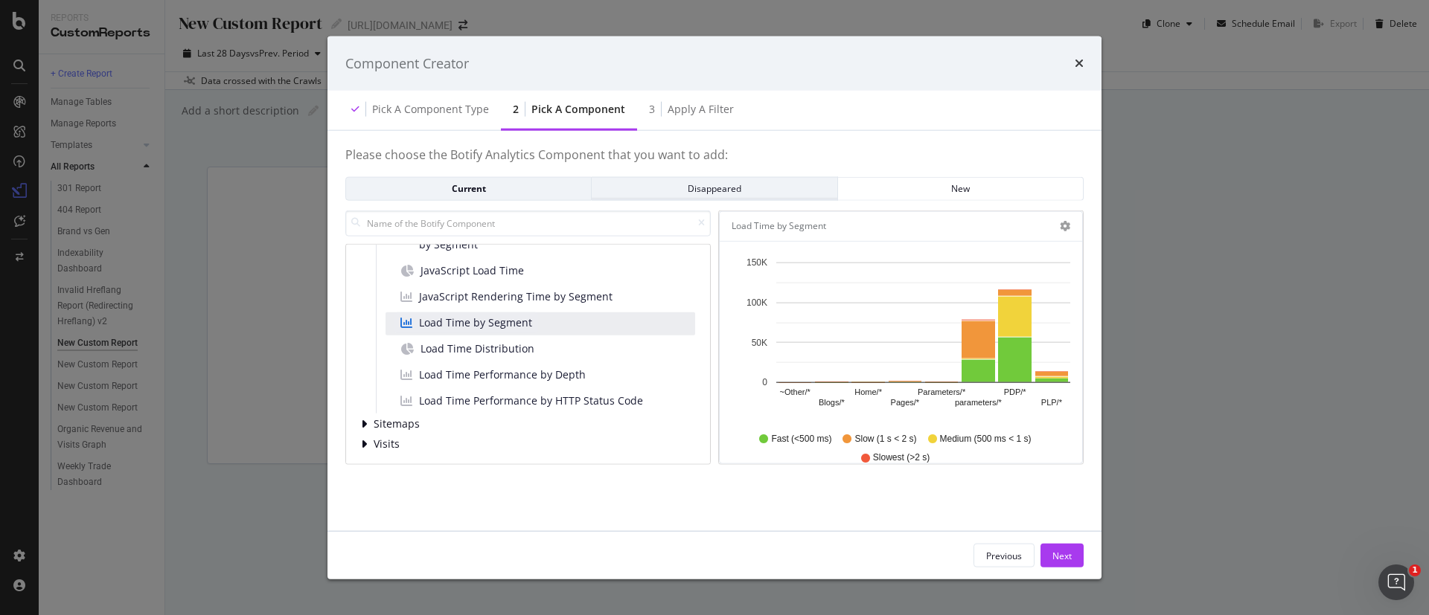
click at [735, 184] on div "Disappeared" at bounding box center [714, 188] width 221 height 13
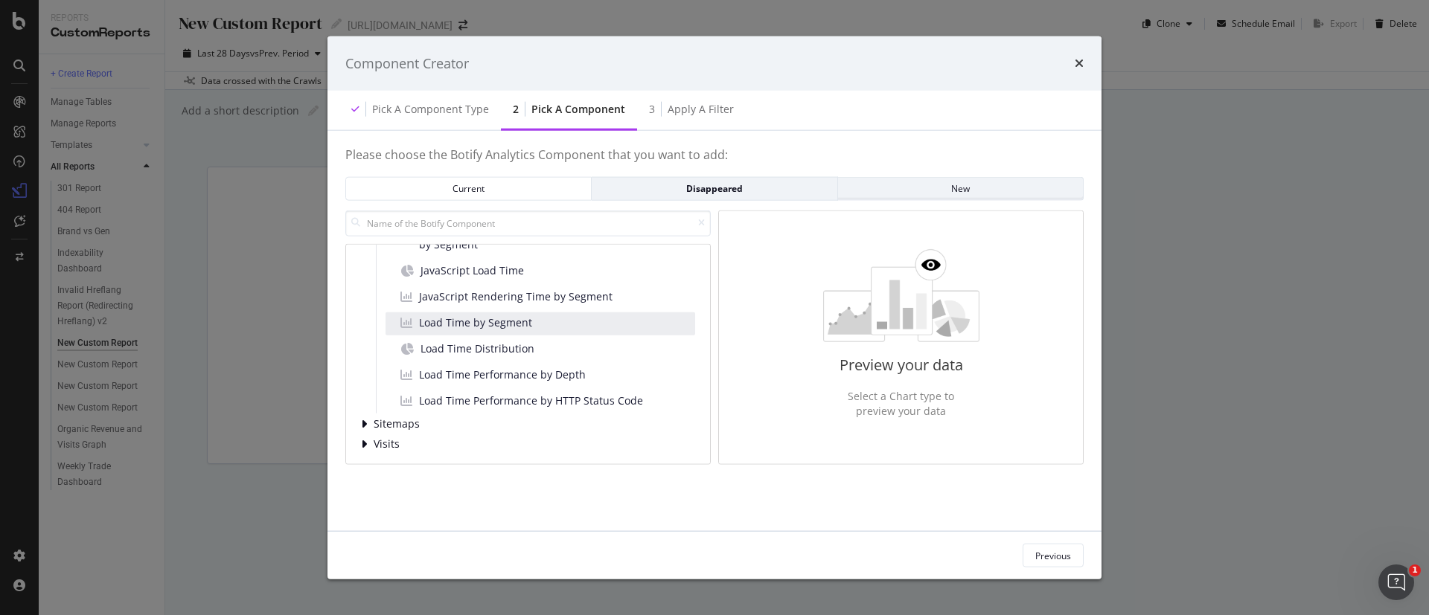
click at [919, 190] on div "New" at bounding box center [960, 188] width 221 height 13
click at [549, 191] on div "Current" at bounding box center [468, 188] width 221 height 13
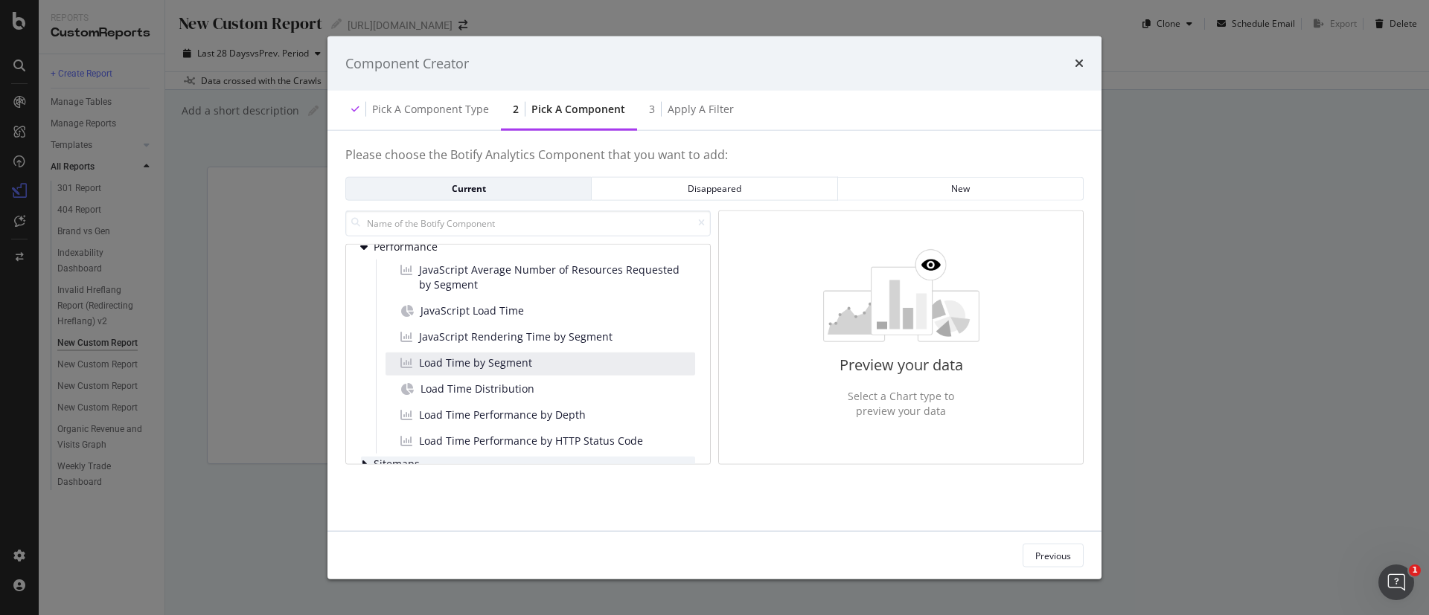
scroll to position [167, 0]
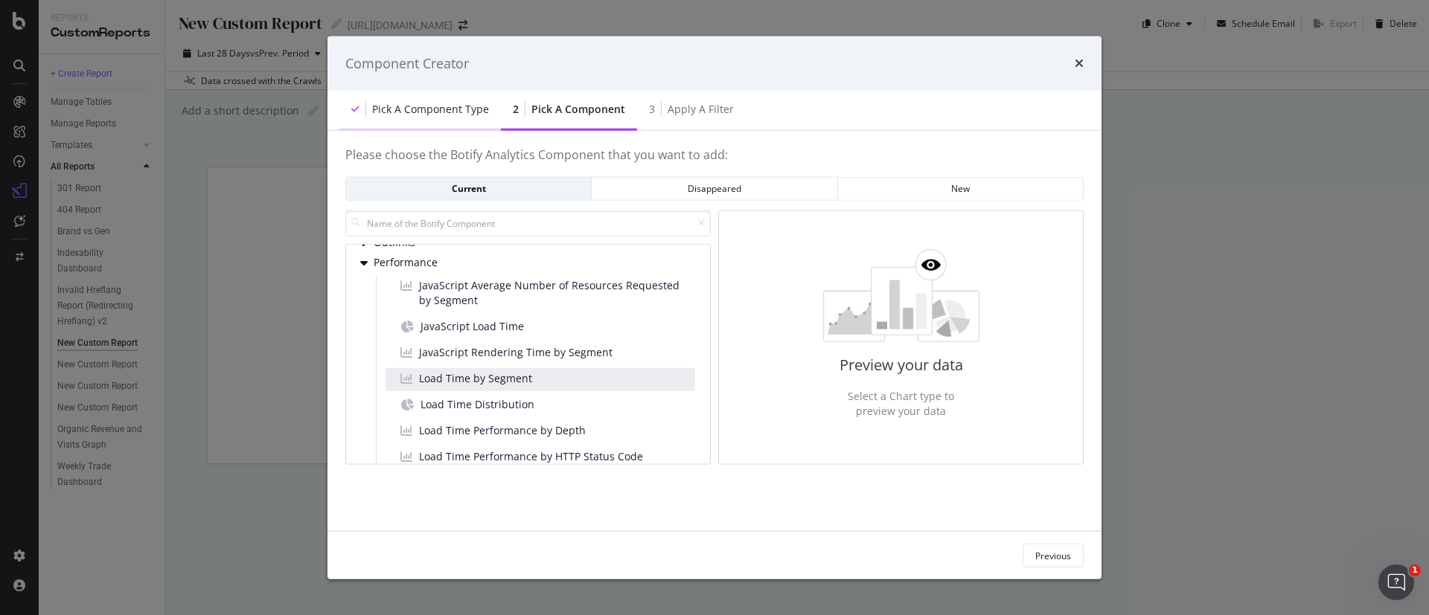
click at [441, 112] on div "Pick a Component type" at bounding box center [430, 109] width 117 height 15
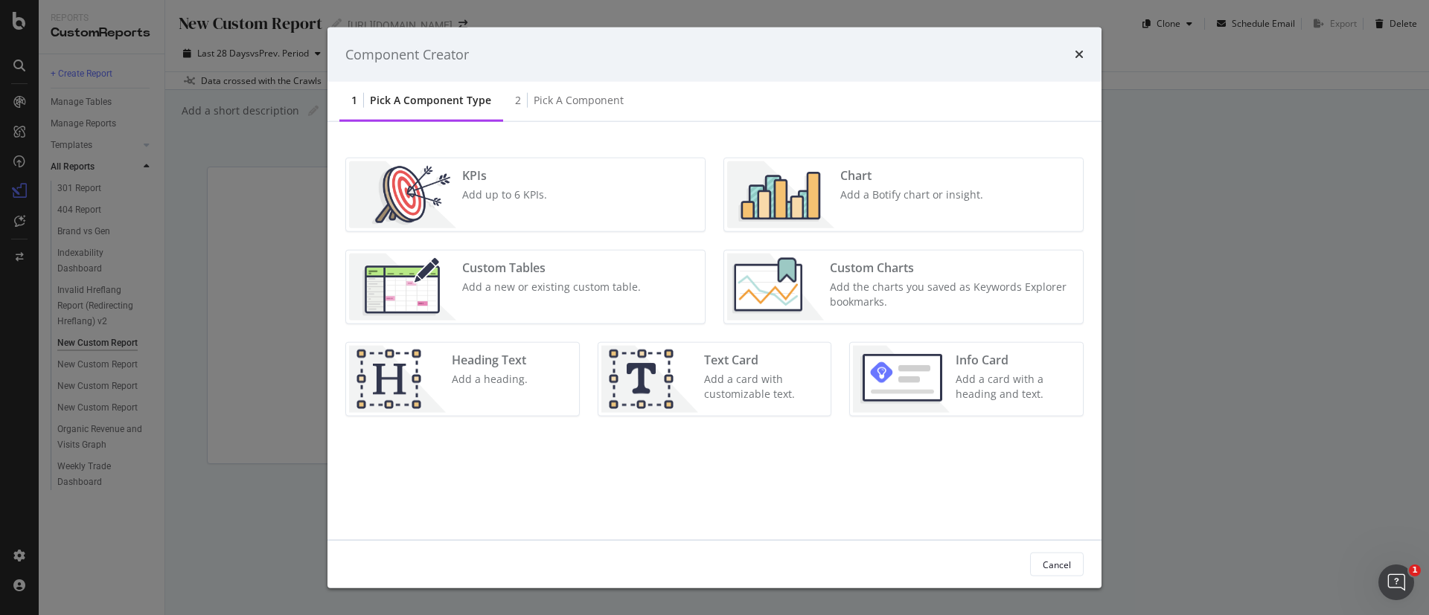
click at [490, 289] on div "Add a new or existing custom table." at bounding box center [551, 287] width 179 height 15
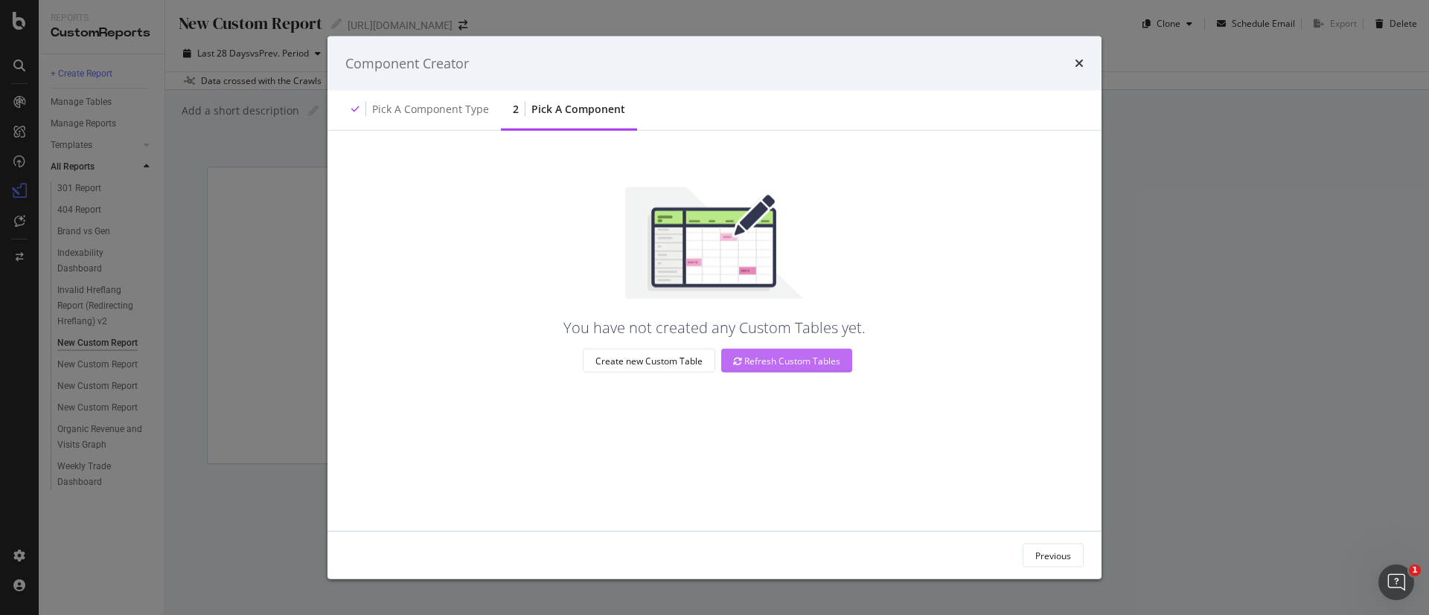
click at [792, 365] on div "Refresh Custom Tables" at bounding box center [786, 361] width 107 height 13
click at [636, 359] on div "Create new Custom Table" at bounding box center [648, 361] width 107 height 13
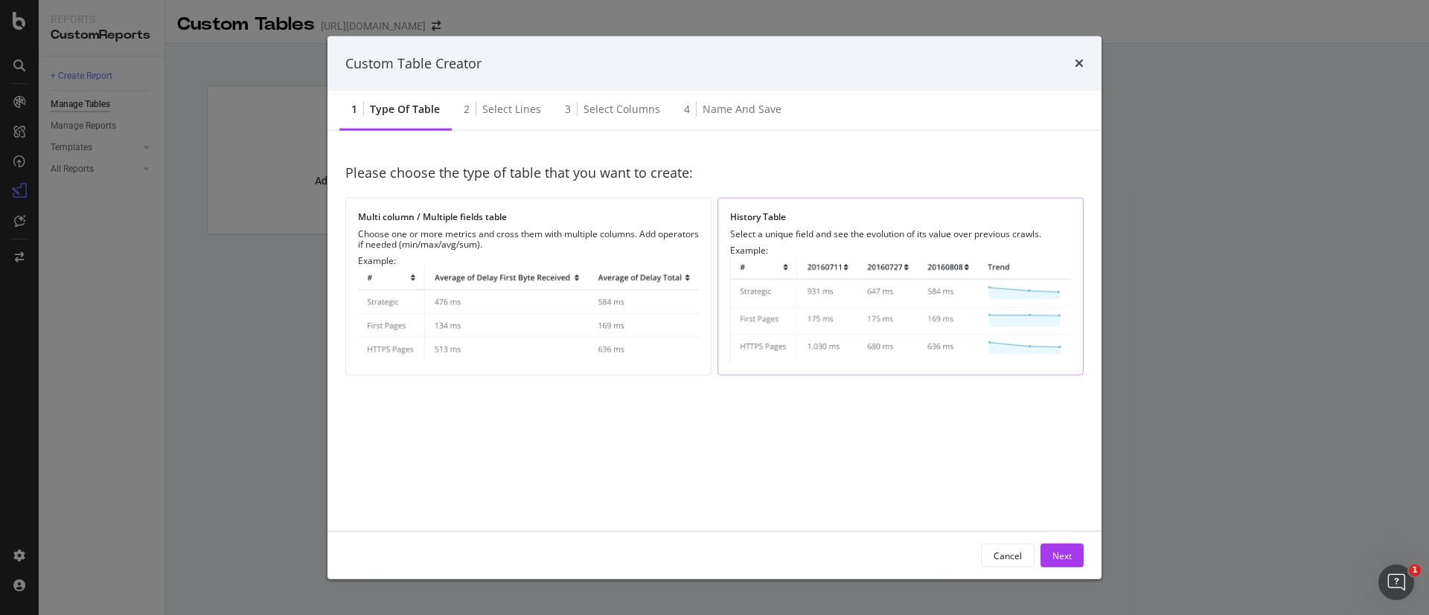
click at [865, 333] on img "modal" at bounding box center [900, 309] width 341 height 106
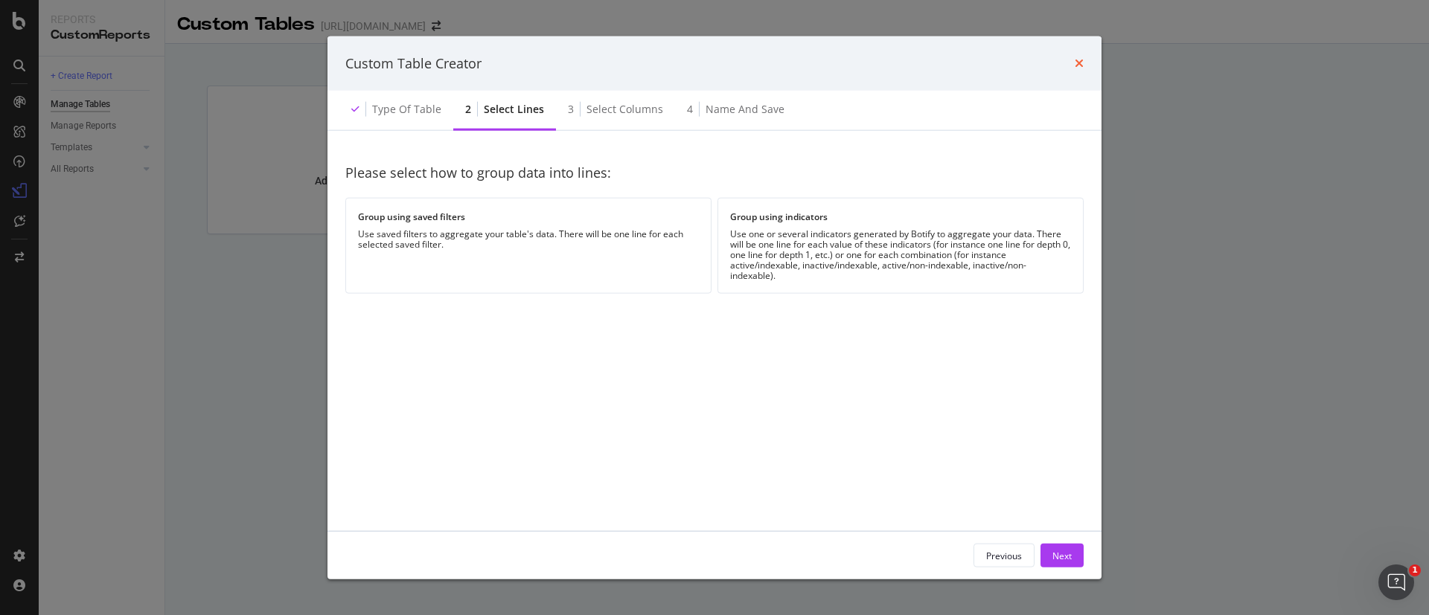
click at [1082, 60] on icon "times" at bounding box center [1079, 63] width 9 height 12
